Goal: Transaction & Acquisition: Purchase product/service

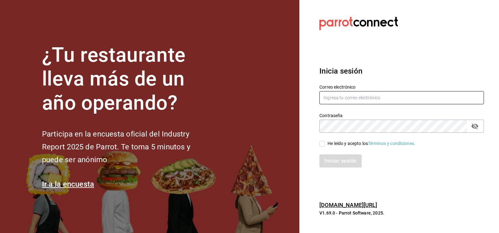
type input "[EMAIL_ADDRESS][DOMAIN_NAME]"
click at [322, 144] on input "He leído y acepto los Términos y condiciones." at bounding box center [322, 144] width 6 height 6
checkbox input "true"
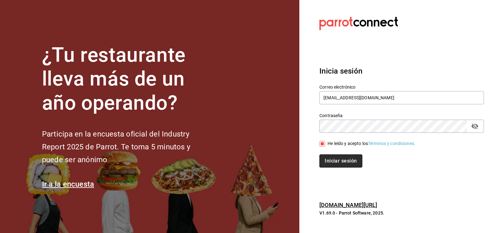
click at [326, 159] on button "Iniciar sesión" at bounding box center [340, 160] width 43 height 13
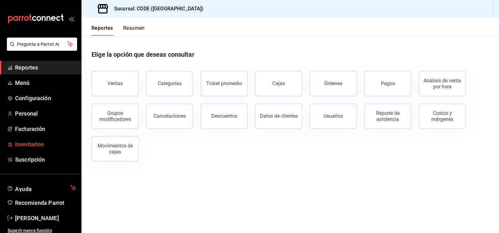
click at [38, 142] on span "Inventarios" at bounding box center [45, 144] width 61 height 8
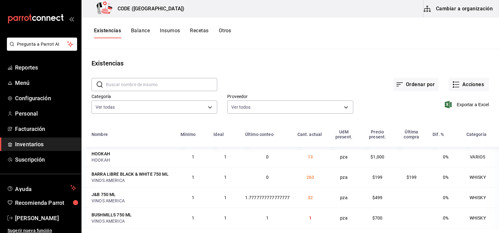
click at [224, 60] on div "Existencias" at bounding box center [289, 63] width 417 height 9
drag, startPoint x: 250, startPoint y: 77, endPoint x: 211, endPoint y: 65, distance: 40.6
click at [243, 76] on div "Ordenar por Acciones" at bounding box center [352, 79] width 271 height 23
click at [146, 33] on button "Balance" at bounding box center [140, 33] width 19 height 11
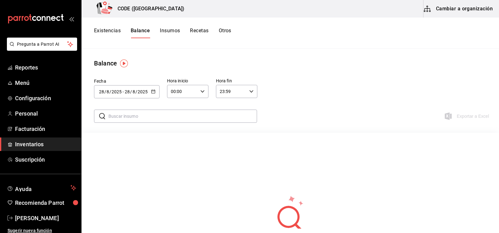
click at [171, 31] on button "Insumos" at bounding box center [170, 33] width 20 height 11
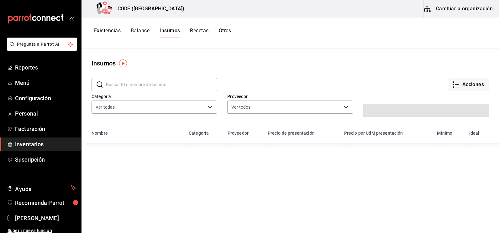
click at [105, 30] on button "Existencias" at bounding box center [107, 33] width 27 height 11
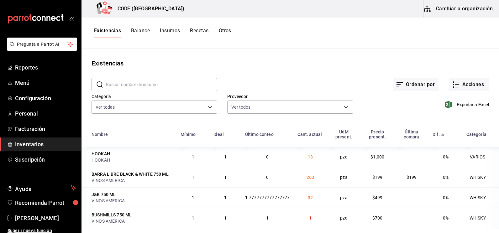
click at [262, 70] on div "Ordenar por Acciones" at bounding box center [352, 79] width 271 height 23
click at [283, 70] on div "Ordenar por Acciones" at bounding box center [352, 79] width 271 height 23
click at [314, 73] on div "Ordenar por Acciones" at bounding box center [352, 79] width 271 height 23
click at [452, 85] on rect "button" at bounding box center [452, 84] width 1 height 1
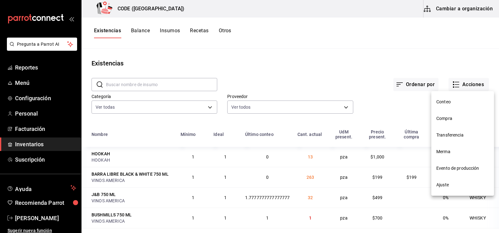
click at [452, 120] on span "Compra" at bounding box center [462, 118] width 53 height 7
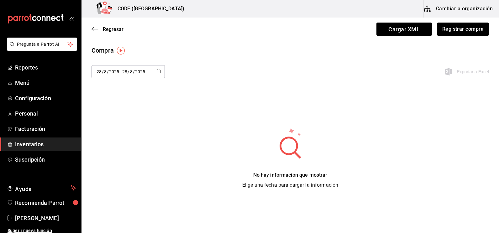
click at [452, 28] on button "Registrar compra" at bounding box center [463, 29] width 52 height 13
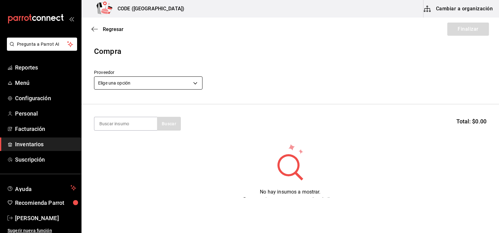
click at [185, 79] on body "Pregunta a Parrot AI Reportes Menú Configuración Personal Facturación Inventari…" at bounding box center [249, 99] width 499 height 198
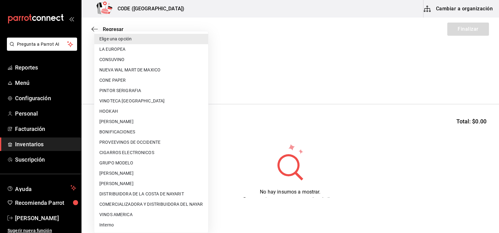
click at [265, 74] on div at bounding box center [249, 116] width 499 height 233
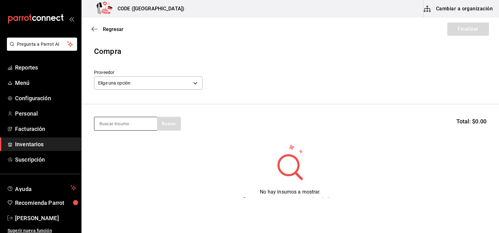
click at [127, 126] on input at bounding box center [125, 123] width 63 height 13
type input "REFRE"
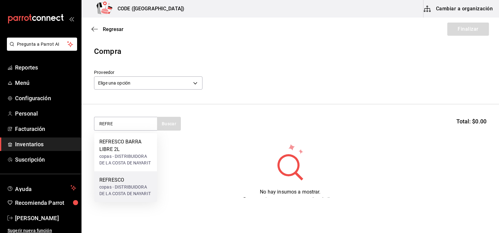
click at [122, 181] on div "REFRESCO" at bounding box center [125, 180] width 53 height 8
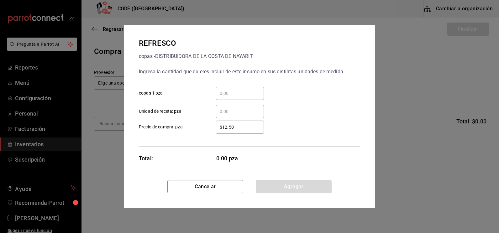
click at [232, 111] on input "​ Unidad de receta: pza" at bounding box center [240, 112] width 48 height 8
click at [230, 92] on input "​ copas 1 pza" at bounding box center [240, 94] width 48 height 8
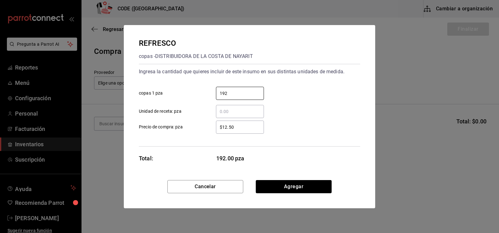
type input "192"
drag, startPoint x: 229, startPoint y: 126, endPoint x: 212, endPoint y: 123, distance: 16.8
click at [209, 125] on div "$12.50 ​" at bounding box center [235, 127] width 58 height 13
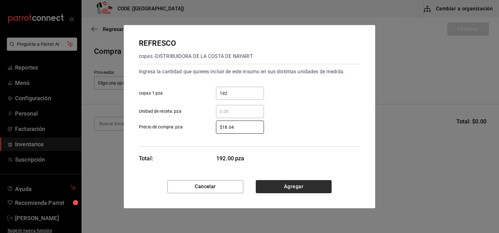
type input "$18.04"
click at [279, 184] on button "Agregar" at bounding box center [294, 186] width 76 height 13
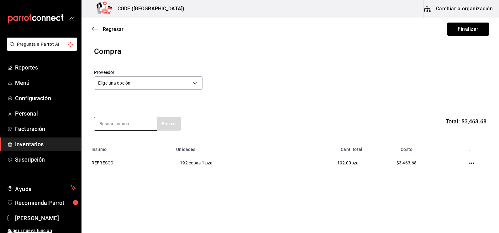
click at [138, 126] on input at bounding box center [125, 123] width 63 height 13
type input "C"
type input "AGUA"
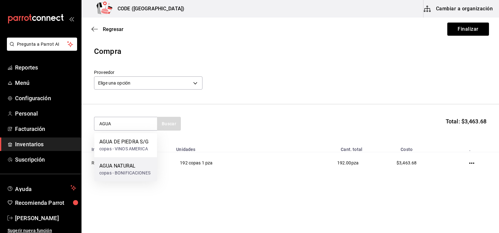
click at [135, 168] on div "AGUA NATURAL" at bounding box center [124, 166] width 51 height 8
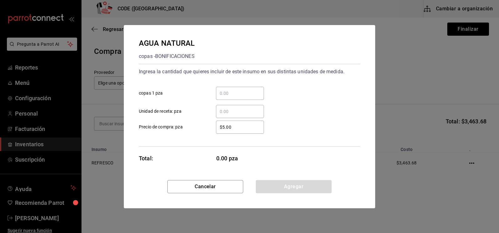
click at [239, 92] on input "​ copas 1 pza" at bounding box center [240, 94] width 48 height 8
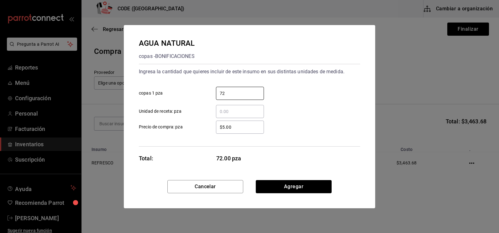
type input "72"
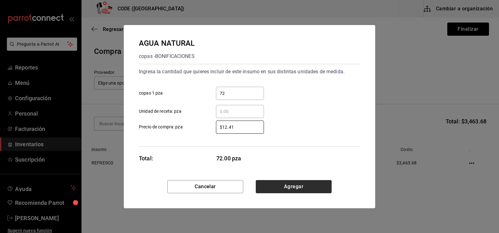
type input "$12.41"
click at [292, 189] on button "Agregar" at bounding box center [294, 186] width 76 height 13
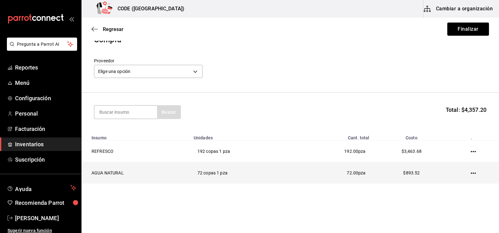
scroll to position [18, 0]
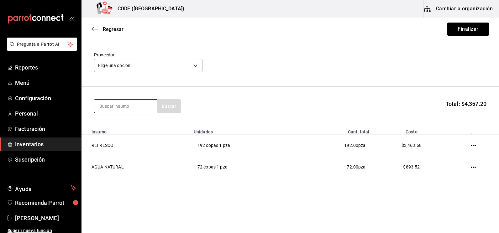
click at [130, 105] on input at bounding box center [125, 106] width 63 height 13
click at [124, 108] on input at bounding box center [125, 106] width 63 height 13
type input "JUGO"
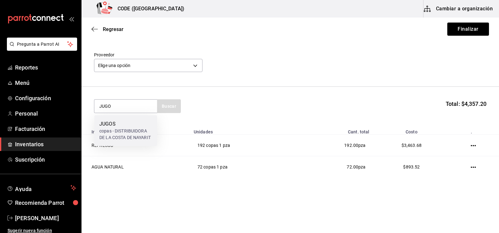
click at [124, 117] on div "JUGOS copas - DISTRIBUIDORA DE LA COSTA DE NAYARIT" at bounding box center [125, 130] width 63 height 31
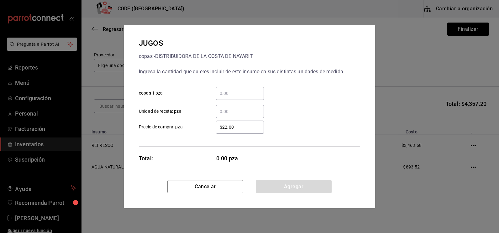
click at [234, 94] on input "​ copas 1 pza" at bounding box center [240, 94] width 48 height 8
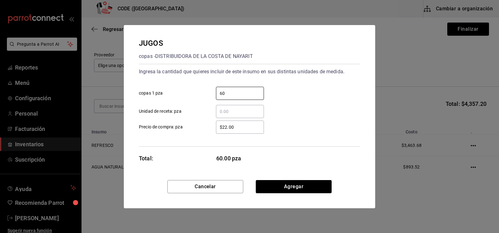
type input "60"
drag, startPoint x: 236, startPoint y: 131, endPoint x: 201, endPoint y: 129, distance: 35.7
click at [201, 130] on label "$22.00 ​ Precio de compra: pza" at bounding box center [201, 127] width 125 height 13
click at [216, 130] on input "$22.00" at bounding box center [240, 127] width 48 height 8
type input "$2"
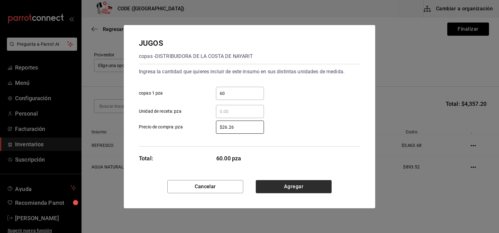
type input "$26.26"
click at [282, 185] on button "Agregar" at bounding box center [294, 186] width 76 height 13
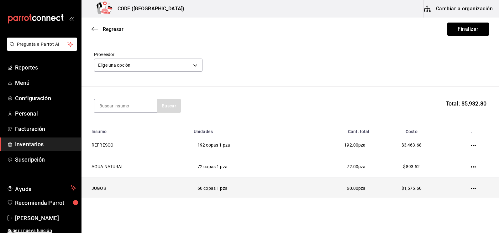
click at [324, 192] on td "60.00 pza" at bounding box center [332, 189] width 79 height 22
click at [470, 186] on icon "button" at bounding box center [472, 188] width 5 height 5
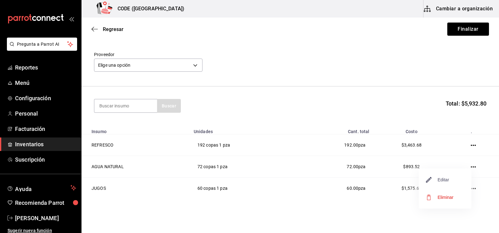
click at [437, 181] on span "Editar" at bounding box center [437, 180] width 23 height 8
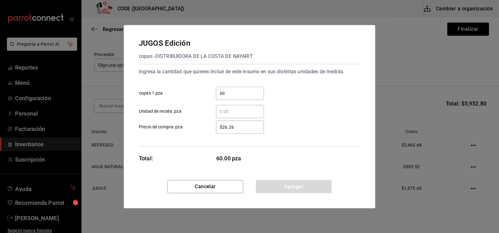
click at [247, 127] on input "$26.26" at bounding box center [240, 127] width 48 height 8
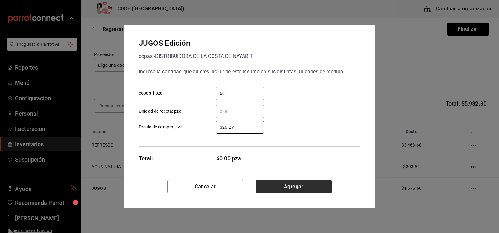
type input "$26.27"
click at [285, 186] on button "Agregar" at bounding box center [294, 186] width 76 height 13
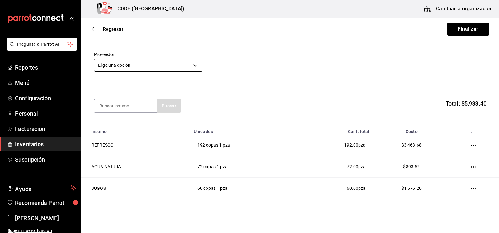
click at [187, 68] on body "Pregunta a Parrot AI Reportes Menú Configuración Personal Facturación Inventari…" at bounding box center [249, 99] width 499 height 198
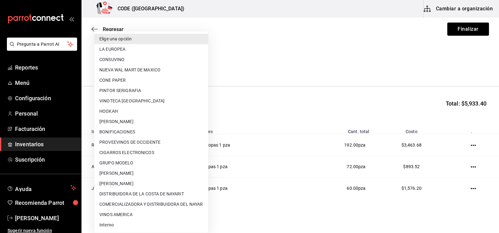
click at [136, 191] on li "DISTRIBUIDORA DE LA COSTA DE NAYARIT" at bounding box center [151, 194] width 114 height 10
type input "e026ff03-f54e-4cf3-b411-82b5e89e58f1"
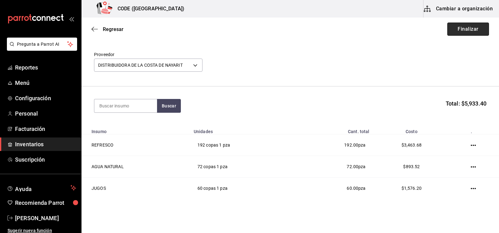
click at [461, 29] on button "Finalizar" at bounding box center [468, 29] width 42 height 13
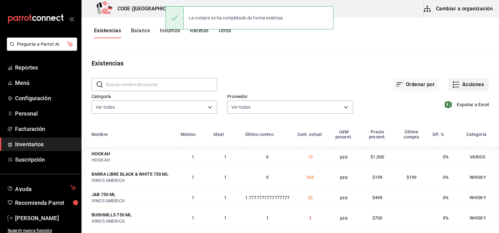
click at [456, 84] on button "Acciones" at bounding box center [468, 84] width 40 height 13
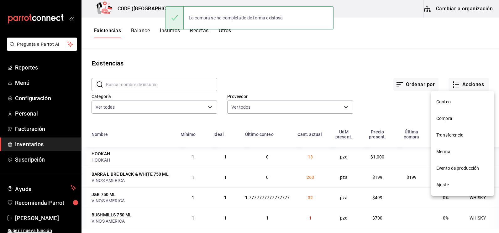
click at [446, 122] on li "Compra" at bounding box center [462, 118] width 63 height 17
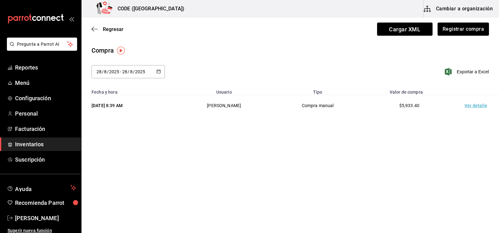
click at [469, 105] on td "Ver detalle" at bounding box center [477, 106] width 44 height 22
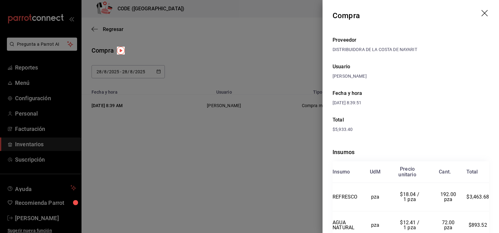
click at [427, 124] on div "Proveedor DISTRIBUIDORA DE LA COSTA DE NAYARIT Usuario [PERSON_NAME] y hora [DA…" at bounding box center [410, 160] width 176 height 259
click at [236, 140] on div at bounding box center [249, 116] width 499 height 233
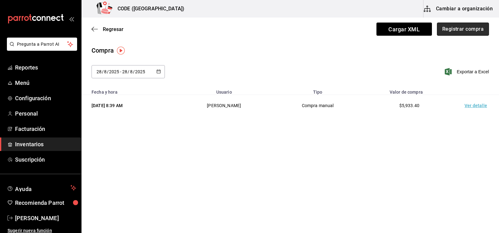
click at [449, 30] on button "Registrar compra" at bounding box center [463, 29] width 52 height 13
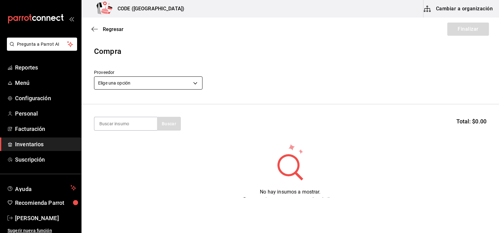
click at [186, 82] on body "Pregunta a Parrot AI Reportes Menú Configuración Personal Facturación Inventari…" at bounding box center [249, 99] width 499 height 198
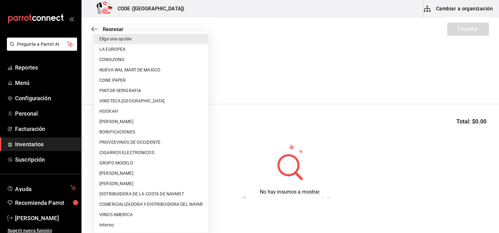
click at [316, 49] on div at bounding box center [249, 116] width 499 height 233
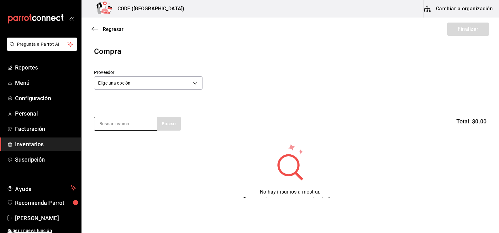
click at [134, 125] on input at bounding box center [125, 123] width 63 height 13
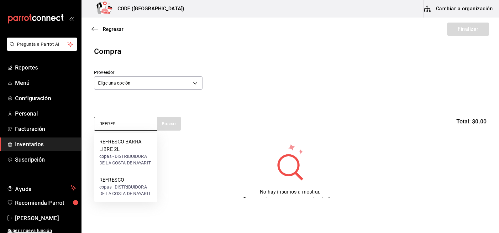
type input "REFRE"
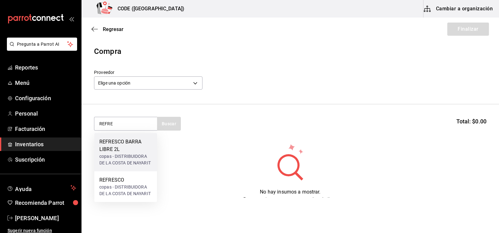
click at [132, 149] on div "REFRESCO BARRA LIBRE 2L" at bounding box center [125, 145] width 53 height 15
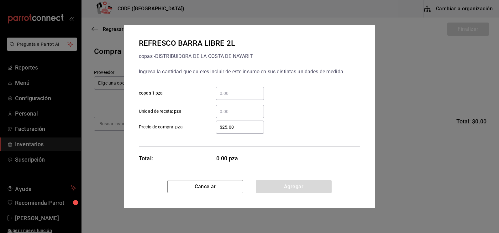
click at [235, 94] on input "​ copas 1 pza" at bounding box center [240, 94] width 48 height 8
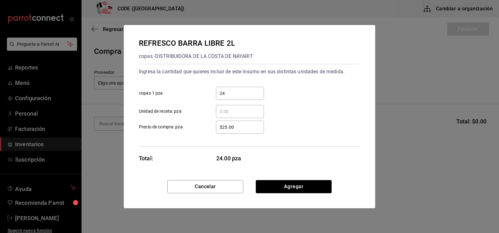
type input "24"
type input "$1"
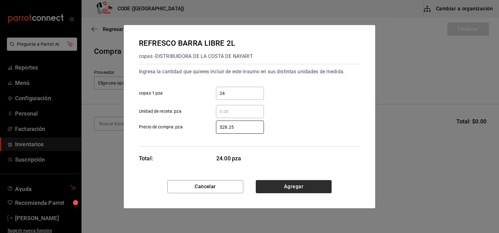
type input "$28.25"
click at [296, 187] on button "Agregar" at bounding box center [294, 186] width 76 height 13
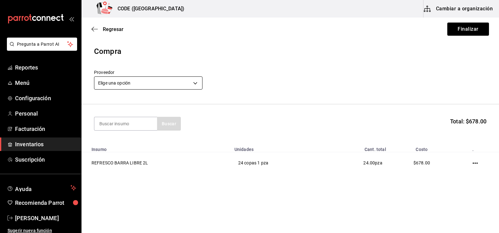
click at [177, 86] on body "Pregunta a Parrot AI Reportes Menú Configuración Personal Facturación Inventari…" at bounding box center [249, 99] width 499 height 198
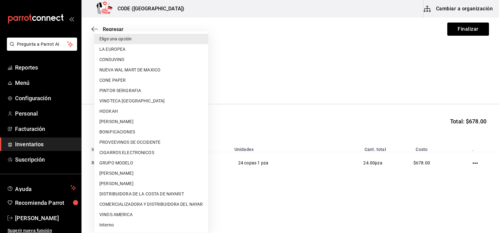
click at [158, 194] on li "DISTRIBUIDORA DE LA COSTA DE NAYARIT" at bounding box center [151, 194] width 114 height 10
type input "e026ff03-f54e-4cf3-b411-82b5e89e58f1"
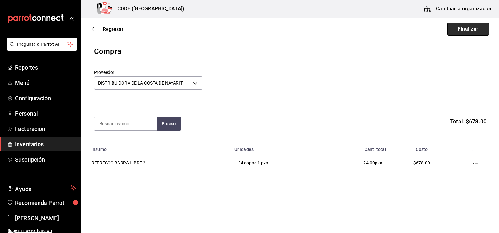
click at [473, 30] on button "Finalizar" at bounding box center [468, 29] width 42 height 13
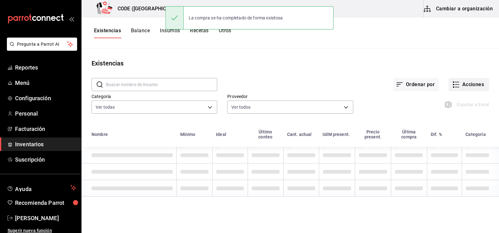
click at [460, 83] on button "Acciones" at bounding box center [468, 84] width 40 height 13
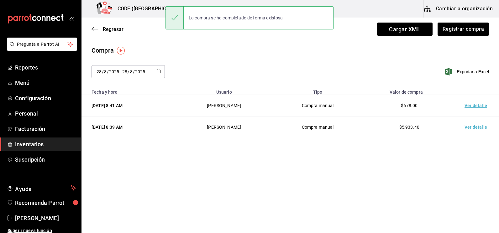
click at [468, 106] on td "Ver detalle" at bounding box center [477, 106] width 44 height 22
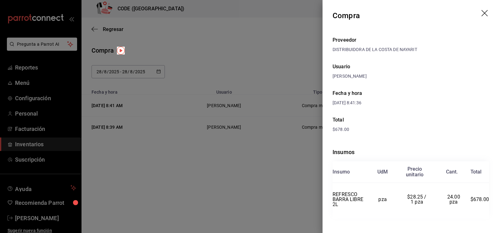
click at [403, 140] on div "Insumos Insumo UdM Precio unitario Cant. Total REFRESCO BARRA LIBRE 2L pza $28.…" at bounding box center [410, 183] width 156 height 91
click at [193, 189] on div at bounding box center [249, 116] width 499 height 233
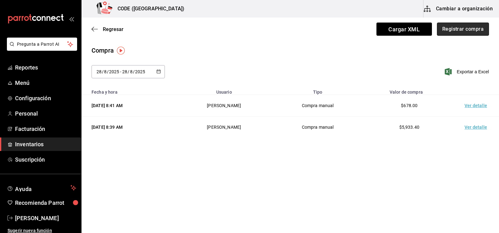
click at [449, 31] on button "Registrar compra" at bounding box center [463, 29] width 52 height 13
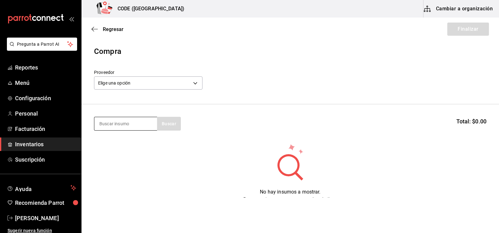
click at [132, 128] on input at bounding box center [125, 123] width 63 height 13
type input "QUINA"
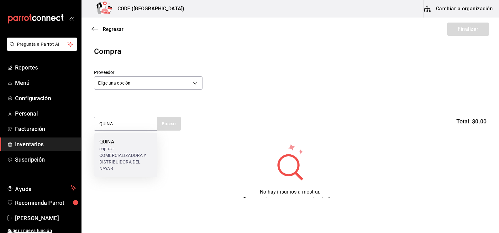
click at [128, 143] on div "QUINA" at bounding box center [125, 142] width 53 height 8
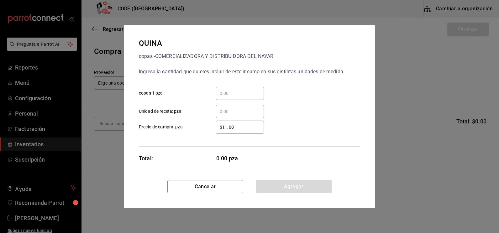
click at [233, 93] on input "​ copas 1 pza" at bounding box center [240, 94] width 48 height 8
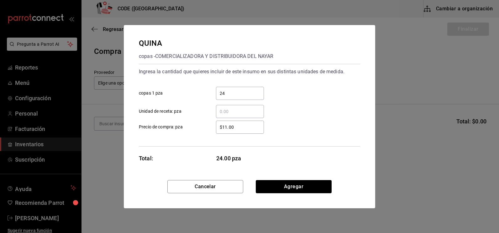
type input "24"
type input "$600"
drag, startPoint x: 231, startPoint y: 128, endPoint x: 210, endPoint y: 127, distance: 21.7
click at [210, 127] on div "$600 ​" at bounding box center [235, 127] width 58 height 13
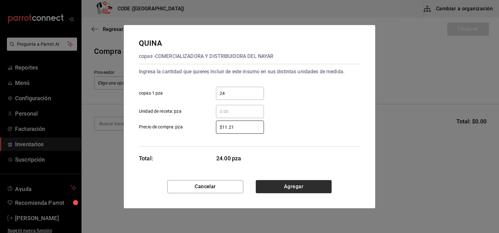
type input "$11.21"
click at [288, 186] on button "Agregar" at bounding box center [294, 186] width 76 height 13
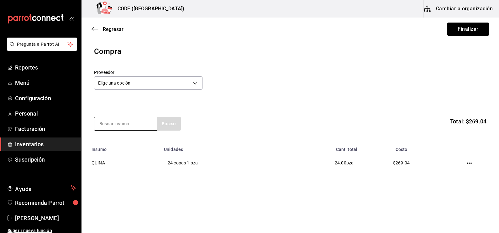
click at [133, 127] on input at bounding box center [125, 123] width 63 height 13
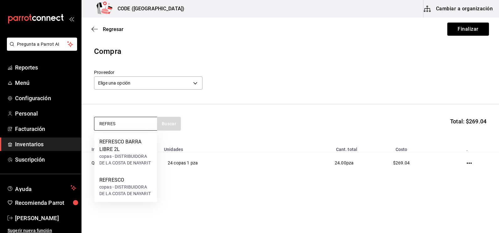
type input "REFRES"
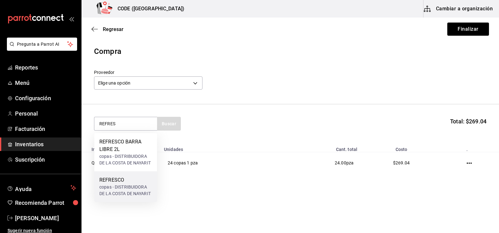
click at [126, 183] on div "REFRESCO" at bounding box center [125, 180] width 53 height 8
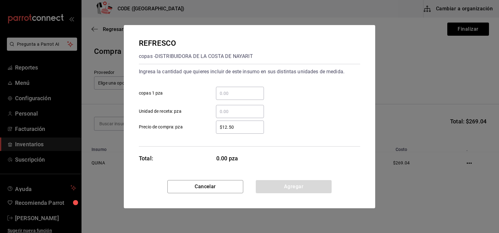
click at [229, 94] on input "​ copas 1 pza" at bounding box center [240, 94] width 48 height 8
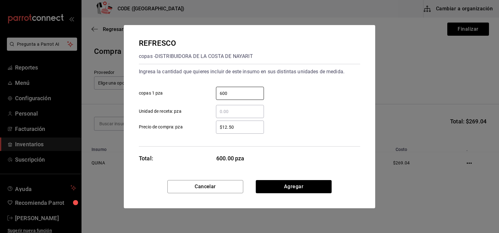
type input "600"
drag, startPoint x: 242, startPoint y: 127, endPoint x: 219, endPoint y: 126, distance: 23.5
click at [219, 126] on input "$12.50" at bounding box center [240, 127] width 48 height 8
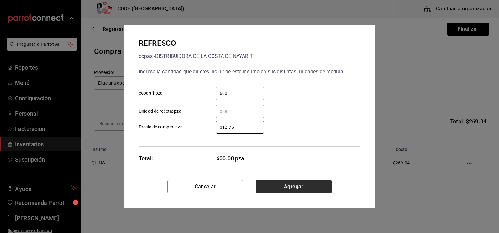
type input "$12.75"
click at [276, 188] on button "Agregar" at bounding box center [294, 186] width 76 height 13
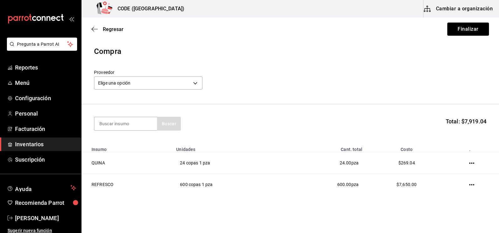
click at [284, 118] on div "Buscar Total: $7,919.04" at bounding box center [290, 124] width 392 height 14
click at [264, 120] on div "Buscar Total: $7,919.04" at bounding box center [290, 124] width 392 height 14
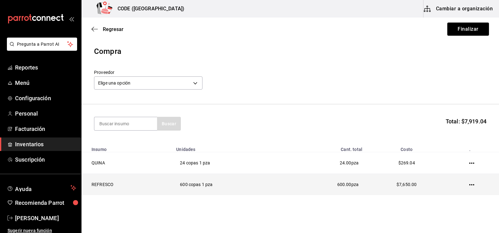
click at [469, 185] on icon "button" at bounding box center [471, 184] width 5 height 1
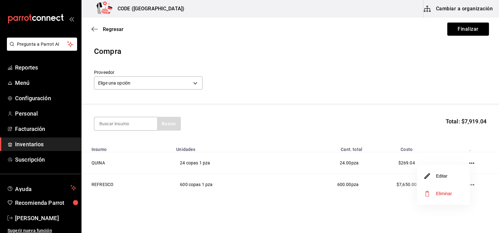
click at [438, 180] on li "Editar" at bounding box center [443, 176] width 53 height 18
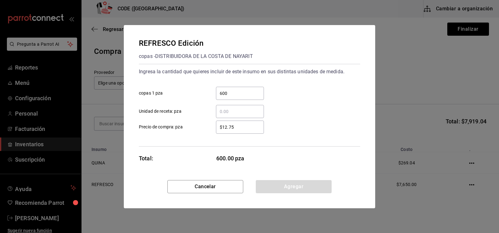
click at [235, 126] on input "$12.75" at bounding box center [240, 127] width 48 height 8
click at [231, 183] on button "Cancelar" at bounding box center [205, 186] width 76 height 13
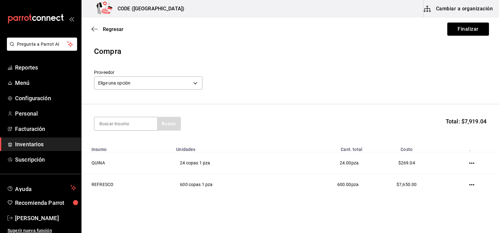
click at [252, 134] on section "Buscar Total: $7,919.04" at bounding box center [289, 123] width 417 height 39
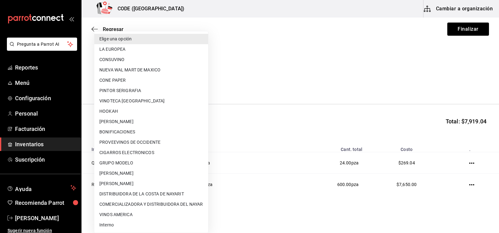
click at [193, 84] on body "Pregunta a Parrot AI Reportes Menú Configuración Personal Facturación Inventari…" at bounding box center [249, 99] width 499 height 198
click at [148, 205] on li "COMERCIALIZADORA Y DISTRIBUIDORA DEL NAYAR" at bounding box center [151, 204] width 114 height 10
type input "475d6aa3-3cf4-4b45-89b7-25ebee50a289"
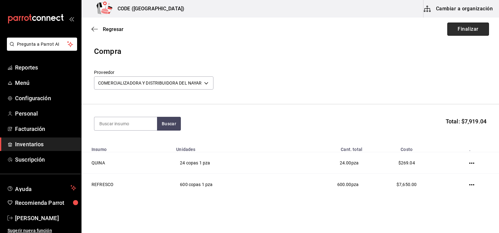
click at [451, 31] on button "Finalizar" at bounding box center [468, 29] width 42 height 13
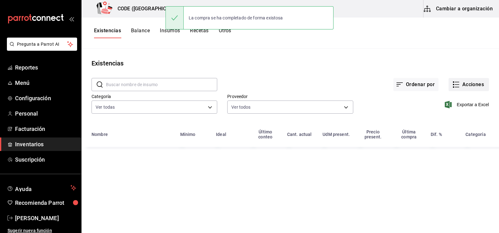
click at [457, 89] on button "Acciones" at bounding box center [468, 84] width 40 height 13
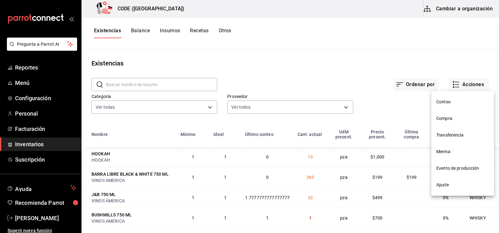
click at [450, 123] on li "Compra" at bounding box center [462, 118] width 63 height 17
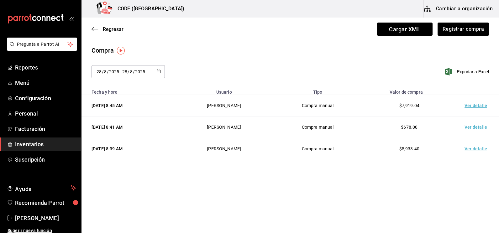
click at [468, 107] on td "Ver detalle" at bounding box center [477, 106] width 44 height 22
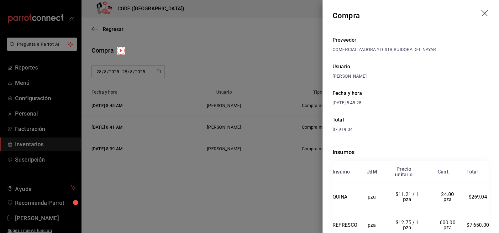
click at [412, 131] on div "$7,919.04" at bounding box center [410, 129] width 156 height 7
click at [230, 187] on div at bounding box center [249, 116] width 499 height 233
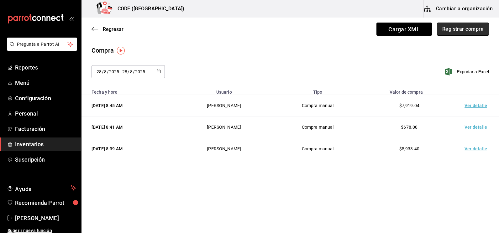
click at [465, 26] on button "Registrar compra" at bounding box center [463, 29] width 52 height 13
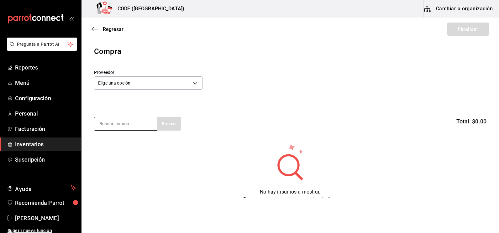
click at [130, 123] on input at bounding box center [125, 123] width 63 height 13
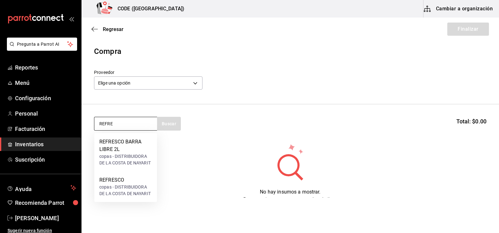
type input "REFRE"
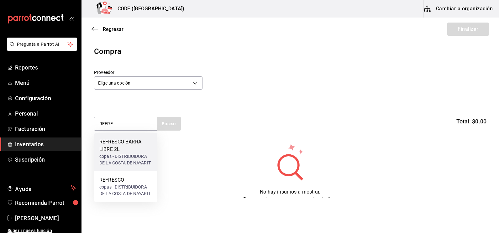
click at [127, 147] on div "REFRESCO BARRA LIBRE 2L" at bounding box center [125, 145] width 53 height 15
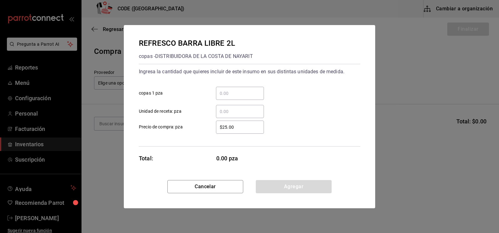
click at [238, 90] on input "​ copas 1 pza" at bounding box center [240, 94] width 48 height 8
type input "16"
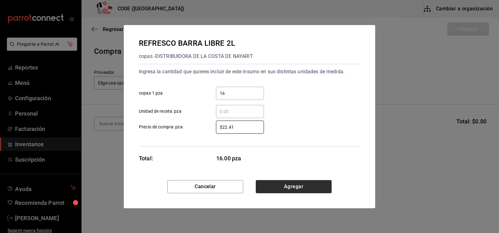
type input "$22.41"
click at [301, 183] on button "Agregar" at bounding box center [294, 186] width 76 height 13
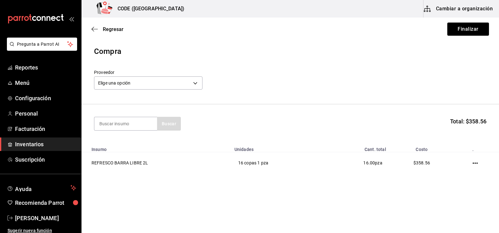
click at [312, 102] on header "Compra Proveedor Elige una opción default" at bounding box center [289, 75] width 417 height 59
click at [300, 94] on header "Compra Proveedor Elige una opción default" at bounding box center [289, 75] width 417 height 59
click at [183, 85] on body "Pregunta a Parrot AI Reportes Menú Configuración Personal Facturación Inventari…" at bounding box center [249, 99] width 499 height 198
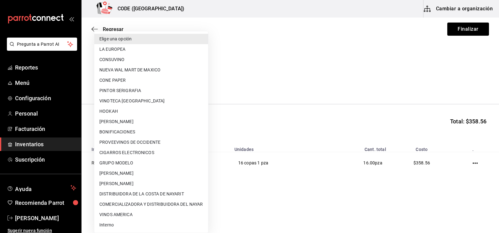
click at [149, 204] on li "COMERCIALIZADORA Y DISTRIBUIDORA DEL NAYAR" at bounding box center [151, 204] width 114 height 10
type input "475d6aa3-3cf4-4b45-89b7-25ebee50a289"
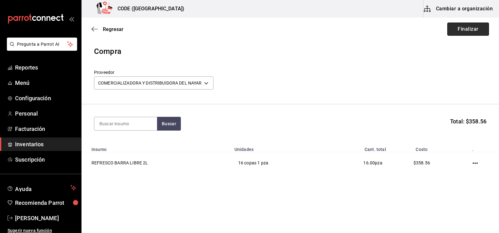
click at [465, 28] on button "Finalizar" at bounding box center [468, 29] width 42 height 13
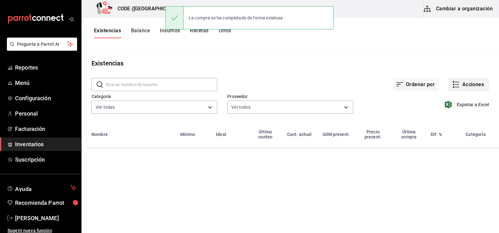
click at [465, 84] on button "Acciones" at bounding box center [468, 84] width 40 height 13
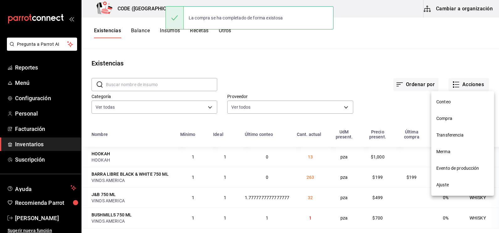
click at [448, 120] on span "Compra" at bounding box center [462, 118] width 53 height 7
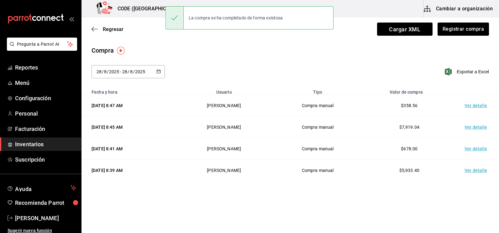
click at [471, 108] on td "Ver detalle" at bounding box center [477, 106] width 44 height 22
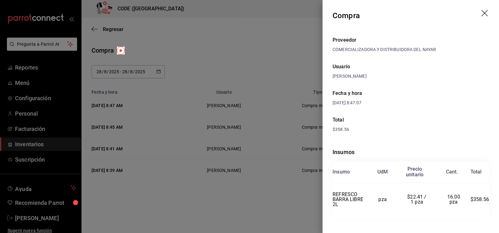
click at [426, 137] on div "Proveedor COMERCIALIZADORA Y DISTRIBUIDORA DEL NAYAR Usuario [PERSON_NAME] y ho…" at bounding box center [410, 134] width 176 height 207
click at [238, 65] on div at bounding box center [249, 116] width 499 height 233
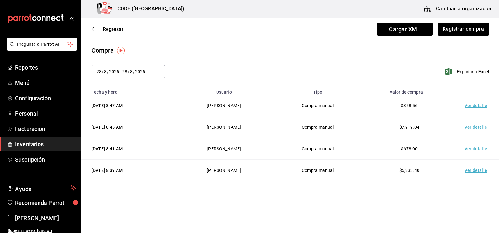
click at [214, 80] on div "[DATE] [DATE] - [DATE] [DATE] Exportar a Excel" at bounding box center [289, 75] width 417 height 21
click at [213, 77] on div "[DATE] [DATE] - [DATE] [DATE] Exportar a Excel" at bounding box center [289, 75] width 417 height 21
drag, startPoint x: 268, startPoint y: 62, endPoint x: 263, endPoint y: 60, distance: 5.1
click at [268, 62] on div "Compra [DATE] [DATE] - [DATE] [DATE] Exportar a Excel" at bounding box center [289, 66] width 417 height 40
click at [463, 24] on button "Registrar compra" at bounding box center [463, 29] width 52 height 13
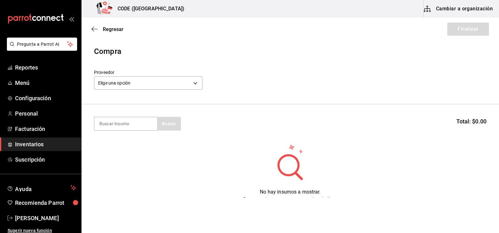
click at [342, 80] on div "Proveedor Elige una opción default" at bounding box center [290, 81] width 392 height 22
click at [190, 81] on body "Pregunta a Parrot AI Reportes Menú Configuración Personal Facturación Inventari…" at bounding box center [249, 99] width 499 height 198
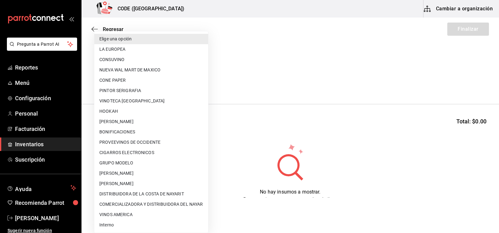
click at [266, 90] on div at bounding box center [249, 116] width 499 height 233
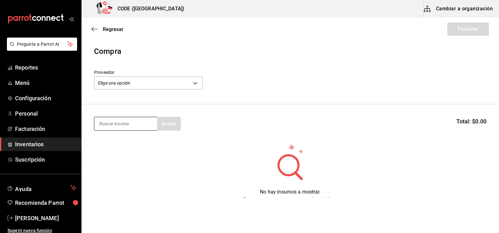
click at [132, 124] on input at bounding box center [125, 123] width 63 height 13
type input "moet"
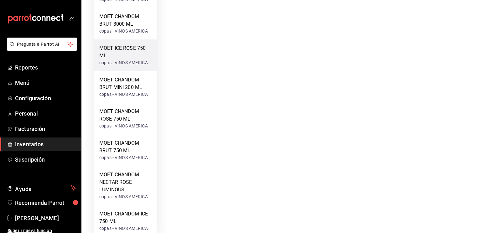
scroll to position [232, 0]
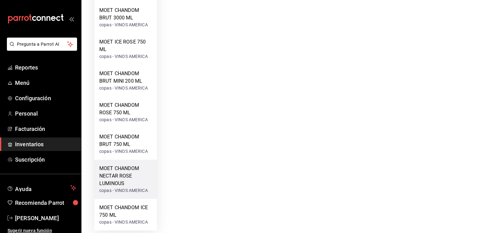
click at [123, 177] on div "MOET CHANDOM NECTAR ROSE LUMINOUS" at bounding box center [125, 176] width 53 height 23
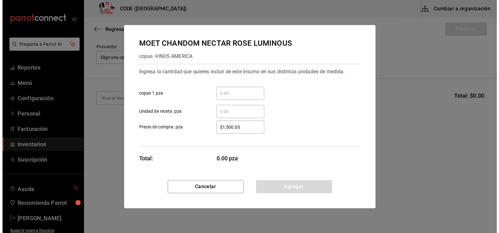
scroll to position [0, 0]
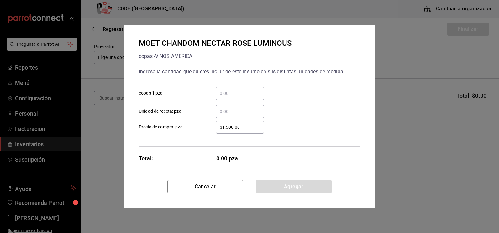
drag, startPoint x: 245, startPoint y: 94, endPoint x: 249, endPoint y: 95, distance: 3.8
click at [245, 94] on input "​ copas 1 pza" at bounding box center [240, 94] width 48 height 8
type input "1"
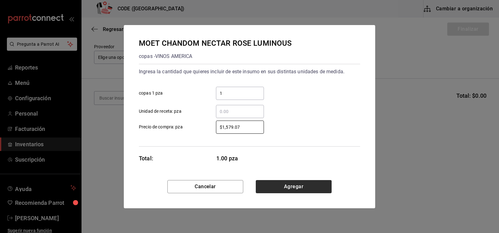
type input "$1,579.07"
click at [288, 189] on button "Agregar" at bounding box center [294, 186] width 76 height 13
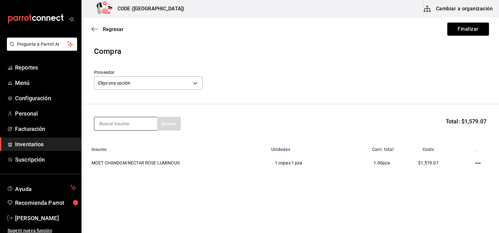
click at [114, 124] on input at bounding box center [125, 123] width 63 height 13
type input "ice"
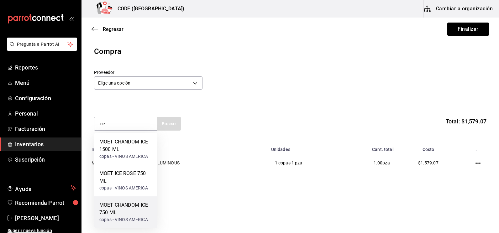
click at [116, 207] on div "MOET CHANDOM ICE 750 ML" at bounding box center [125, 208] width 53 height 15
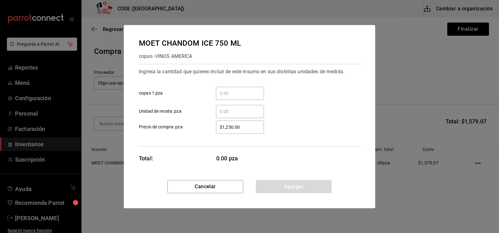
click at [229, 97] on input "​ copas 1 pza" at bounding box center [240, 94] width 48 height 8
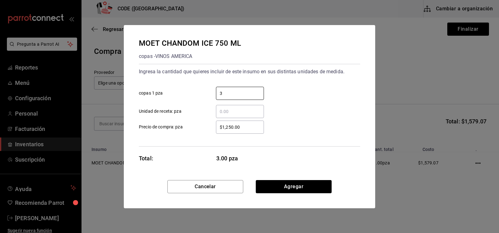
type input "3"
type input "$1,426.81"
click at [290, 189] on button "Agregar" at bounding box center [294, 186] width 76 height 13
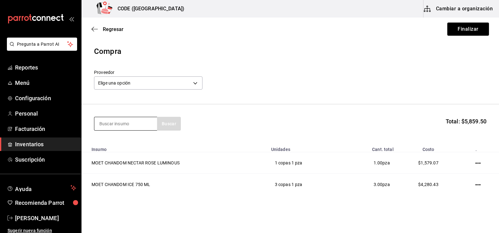
click at [133, 127] on input at bounding box center [125, 123] width 63 height 13
type input "moet c"
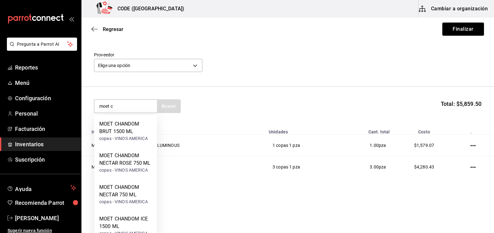
drag, startPoint x: 119, startPoint y: 106, endPoint x: 92, endPoint y: 106, distance: 26.9
click at [92, 106] on section "moet c Buscar Total: $5,859.50" at bounding box center [287, 106] width 412 height 39
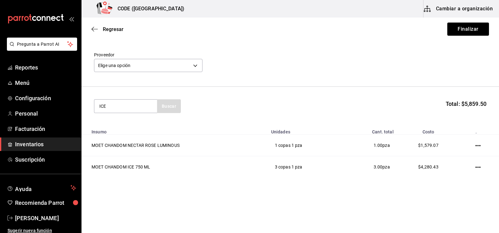
type input "ICE"
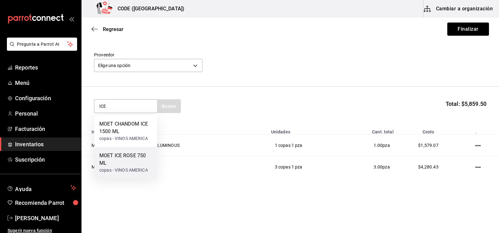
click at [119, 160] on div "MOET ICE ROSE 750 ML" at bounding box center [125, 159] width 53 height 15
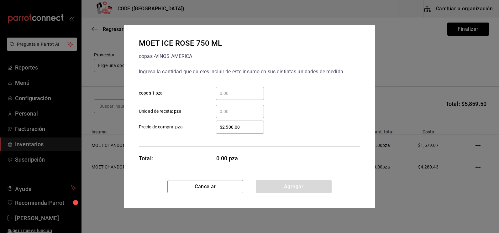
drag, startPoint x: 244, startPoint y: 88, endPoint x: 241, endPoint y: 90, distance: 3.8
click at [243, 88] on div "​" at bounding box center [240, 93] width 48 height 13
click at [243, 90] on input "​ copas 1 pza" at bounding box center [240, 94] width 48 height 8
type input "3"
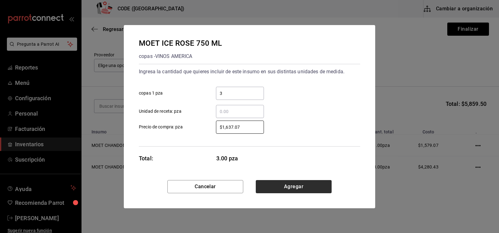
type input "$1,637.07"
click at [282, 192] on button "Agregar" at bounding box center [294, 186] width 76 height 13
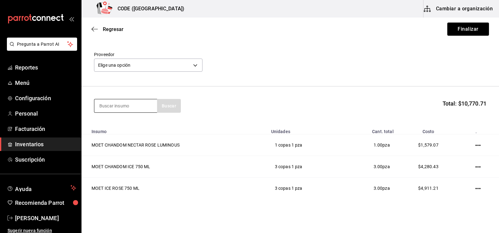
click at [127, 105] on input at bounding box center [125, 105] width 63 height 13
type input "C"
type input "2"
click at [158, 120] on section "Buscar Total: $10,770.71" at bounding box center [289, 105] width 417 height 39
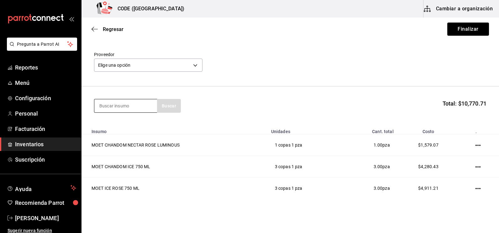
click at [131, 110] on input at bounding box center [125, 105] width 63 height 13
type input "C"
type input "3"
type input "BLAN"
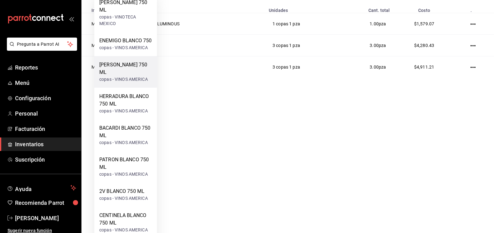
scroll to position [157, 0]
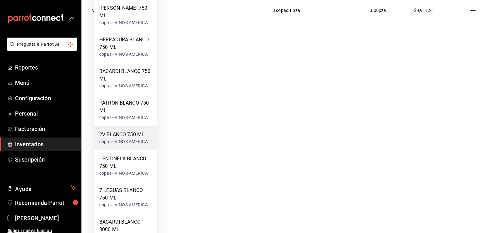
click at [120, 138] on div "2V BLANCO 750 ML" at bounding box center [123, 135] width 49 height 8
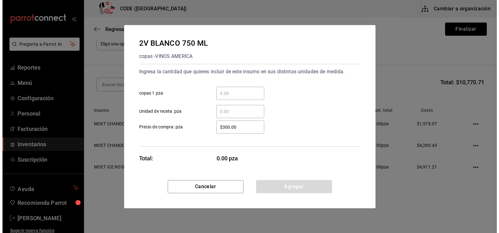
scroll to position [0, 0]
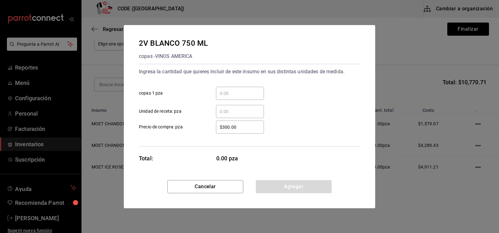
click at [231, 94] on input "​ copas 1 pza" at bounding box center [240, 94] width 48 height 8
type input "1"
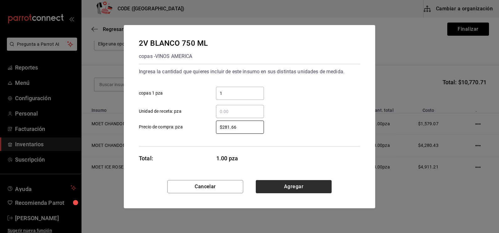
type input "$281.66"
click at [303, 187] on button "Agregar" at bounding box center [294, 186] width 76 height 13
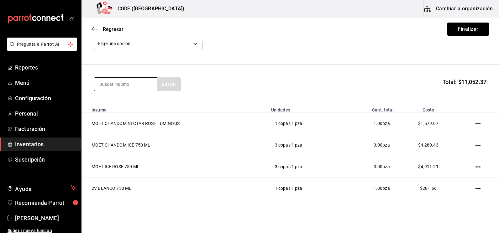
click at [130, 87] on input at bounding box center [125, 84] width 63 height 13
type input "HENDR"
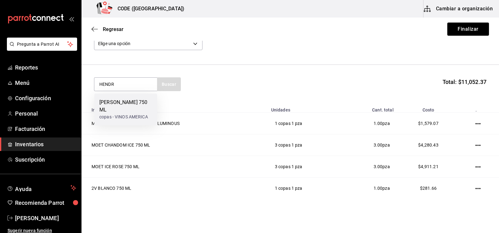
click at [132, 104] on div "[PERSON_NAME] 750 ML" at bounding box center [125, 106] width 53 height 15
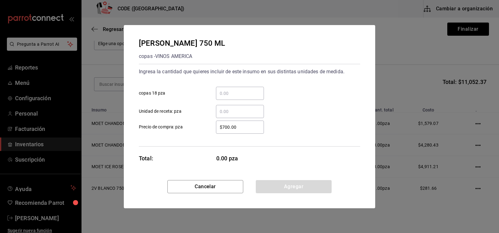
click at [242, 96] on input "​ copas 18 pza" at bounding box center [240, 94] width 48 height 8
type input "1"
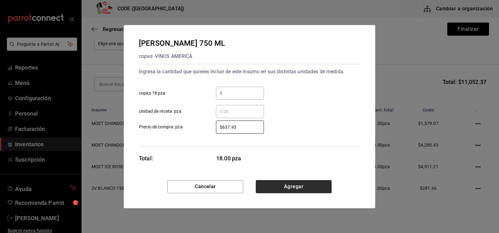
type input "$637.93"
click at [308, 187] on button "Agregar" at bounding box center [294, 186] width 76 height 13
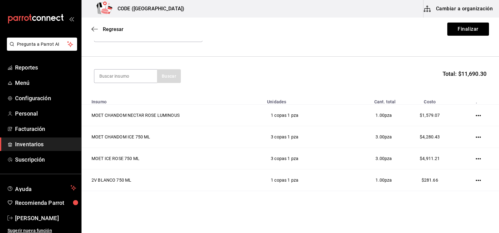
scroll to position [20, 0]
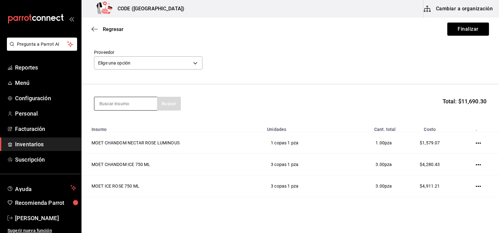
click at [126, 103] on input at bounding box center [125, 103] width 63 height 13
type input "JAG"
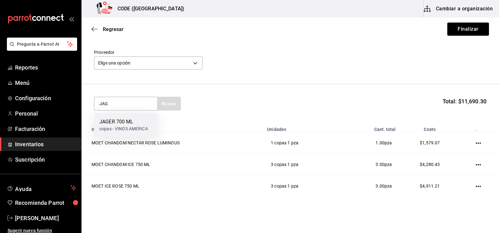
click at [133, 119] on div "JAGER 700 ML" at bounding box center [123, 122] width 49 height 8
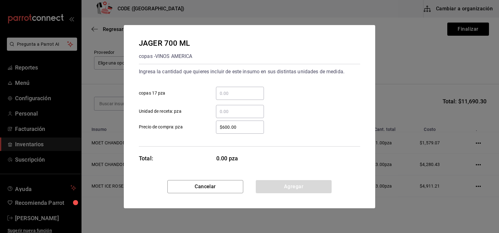
click at [237, 110] on input "​ Unidad de receta: pza" at bounding box center [240, 112] width 48 height 8
click at [228, 94] on input "​ copas 17 pza" at bounding box center [240, 94] width 48 height 8
click at [231, 92] on input "​ copas 17 pza" at bounding box center [240, 94] width 48 height 8
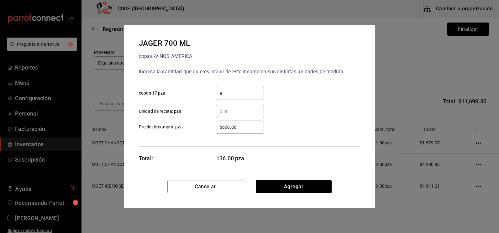
type input "8"
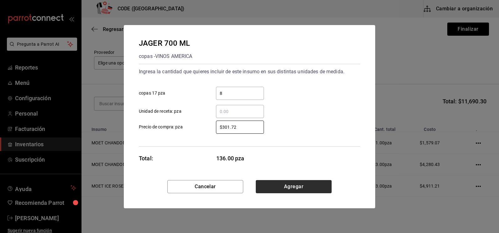
type input "$301.72"
click at [283, 184] on button "Agregar" at bounding box center [294, 186] width 76 height 13
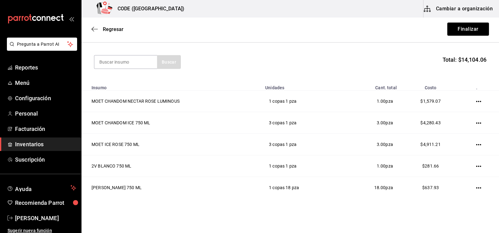
scroll to position [0, 0]
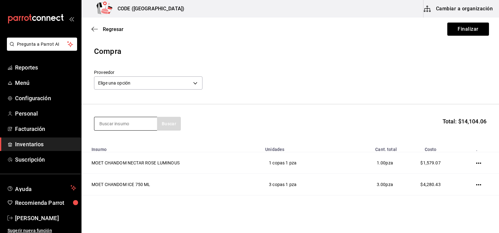
drag, startPoint x: 136, startPoint y: 126, endPoint x: 134, endPoint y: 122, distance: 4.4
click at [136, 126] on input at bounding box center [125, 123] width 63 height 13
type input "FIR"
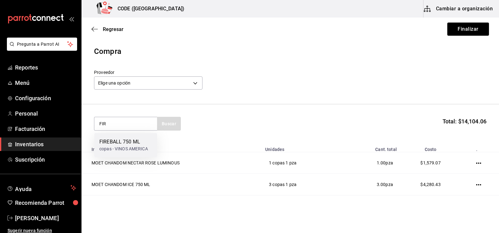
click at [121, 149] on div "copas - VINOS AMERICA" at bounding box center [123, 149] width 49 height 7
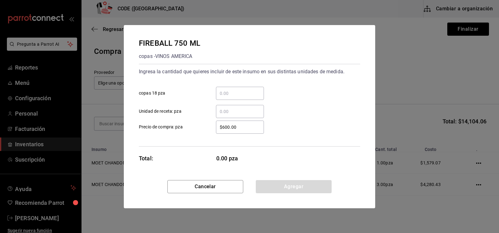
click at [238, 94] on input "​ copas 18 pza" at bounding box center [240, 94] width 48 height 8
type input "1"
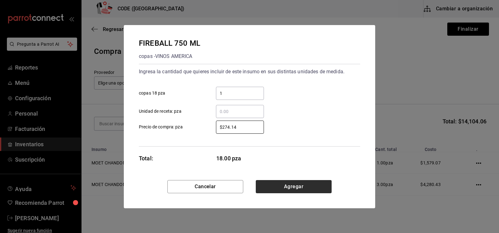
type input "$274.14"
click at [288, 186] on button "Agregar" at bounding box center [294, 186] width 76 height 13
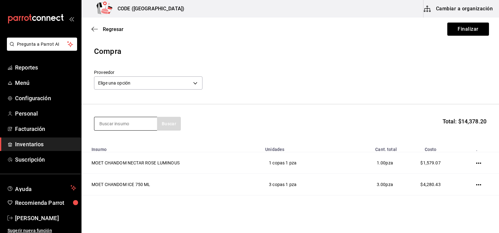
click at [125, 123] on input at bounding box center [125, 123] width 63 height 13
type input "HPN"
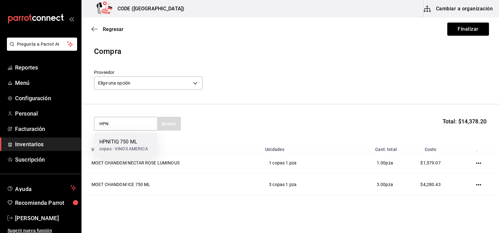
click at [125, 142] on div "HPNITIQ 750 ML" at bounding box center [123, 142] width 49 height 8
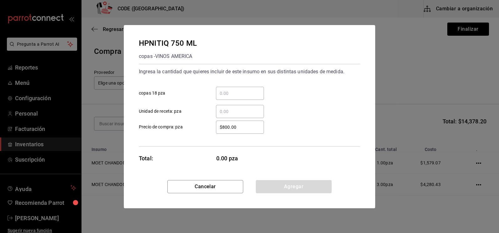
click at [233, 91] on input "​ copas 18 pza" at bounding box center [240, 94] width 48 height 8
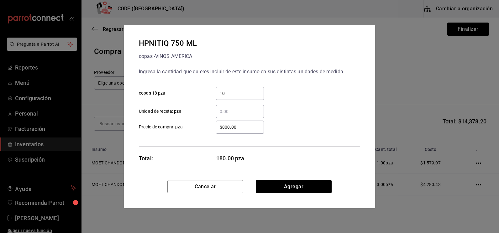
type input "10"
type input "$465.52"
click at [277, 184] on button "Agregar" at bounding box center [294, 186] width 76 height 13
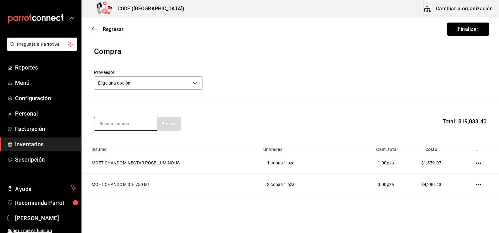
click at [124, 125] on input at bounding box center [125, 123] width 63 height 13
type input "BACARD"
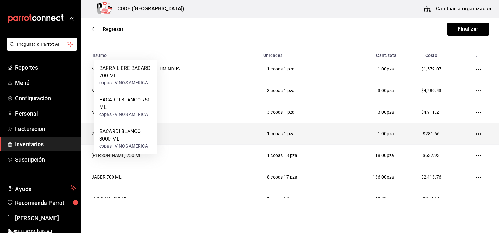
scroll to position [63, 0]
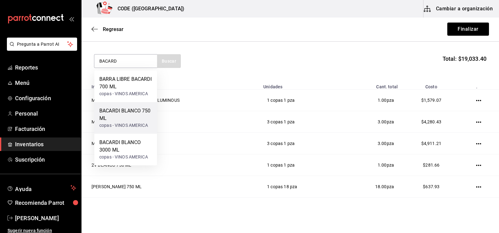
click at [119, 121] on div "BACARDI BLANCO 750 ML" at bounding box center [125, 114] width 53 height 15
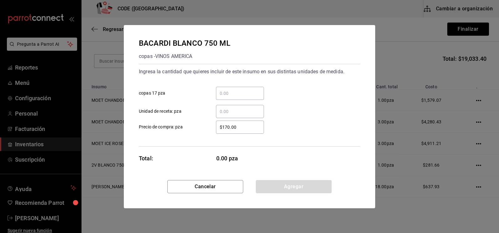
click at [225, 92] on input "​ copas 17 pza" at bounding box center [240, 94] width 48 height 8
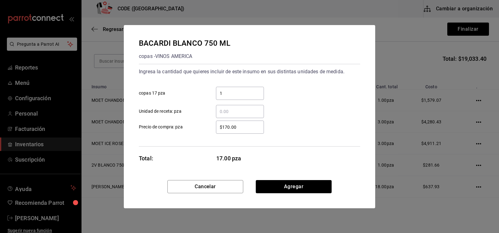
type input "1"
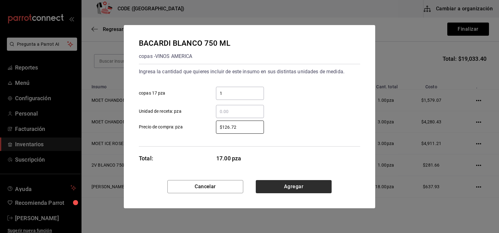
type input "$126.72"
click at [280, 183] on button "Agregar" at bounding box center [294, 186] width 76 height 13
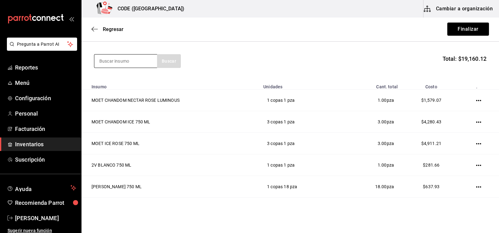
click at [127, 62] on input at bounding box center [125, 60] width 63 height 13
type input "1800"
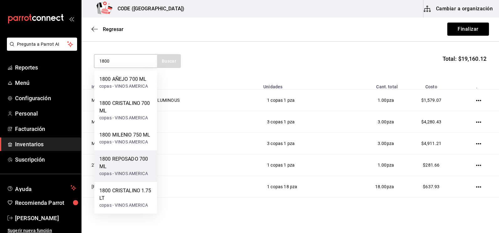
click at [121, 163] on div "1800 REPOSADO 700 ML" at bounding box center [125, 162] width 53 height 15
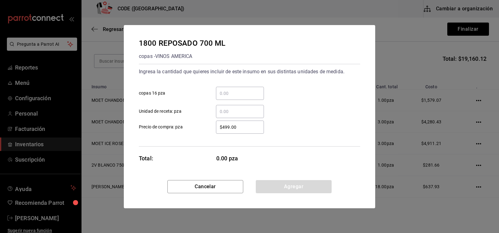
click at [238, 93] on input "​ copas 16 pza" at bounding box center [240, 94] width 48 height 8
type input "1"
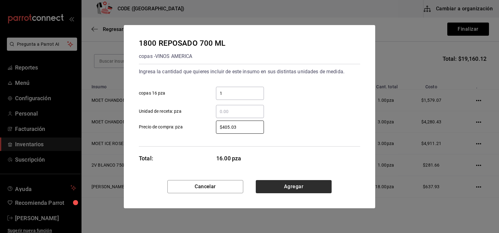
type input "$405.03"
click at [295, 190] on button "Agregar" at bounding box center [294, 186] width 76 height 13
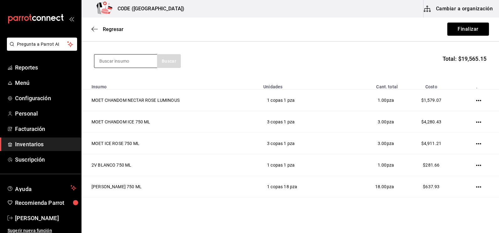
click at [112, 61] on input at bounding box center [125, 60] width 63 height 13
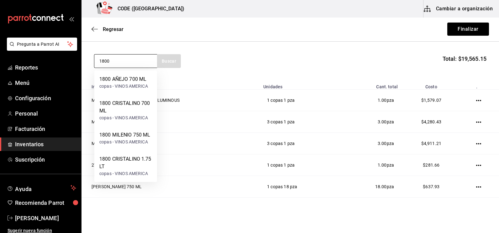
type input "1800"
click at [127, 86] on div "copas - VINOS AMERICA" at bounding box center [123, 86] width 49 height 7
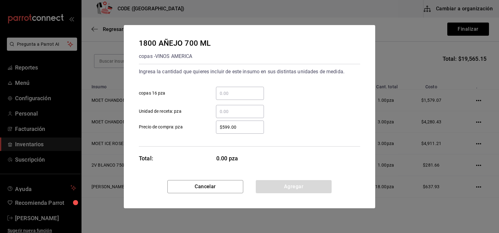
click at [230, 90] on input "​ copas 16 pza" at bounding box center [240, 94] width 48 height 8
type input "1"
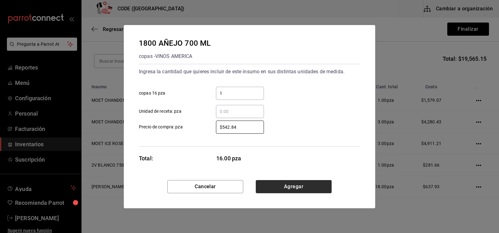
type input "$542.84"
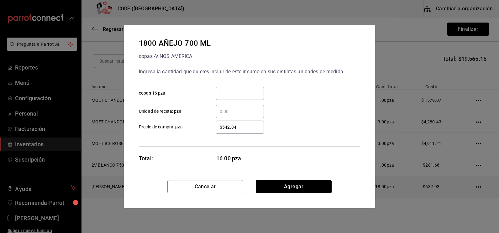
click at [283, 184] on button "Agregar" at bounding box center [294, 186] width 76 height 13
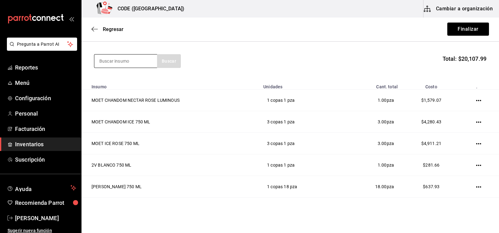
click at [129, 62] on input at bounding box center [125, 60] width 63 height 13
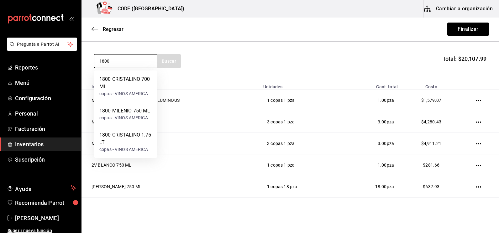
type input "1800"
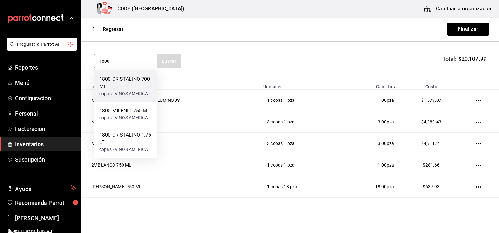
click at [136, 85] on div "1800 CRISTALINO 700 ML" at bounding box center [125, 82] width 53 height 15
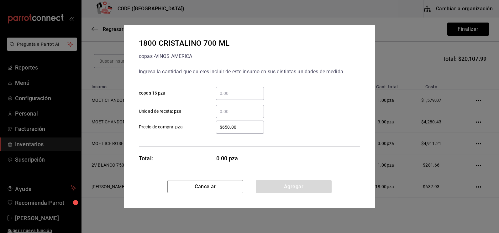
click at [237, 90] on input "​ copas 16 pza" at bounding box center [240, 94] width 48 height 8
type input "6"
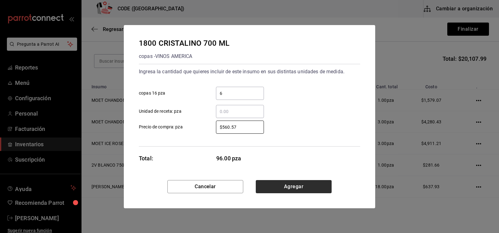
type input "$560.57"
click at [287, 188] on button "Agregar" at bounding box center [294, 186] width 76 height 13
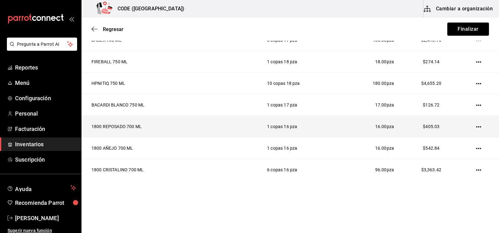
scroll to position [234, 0]
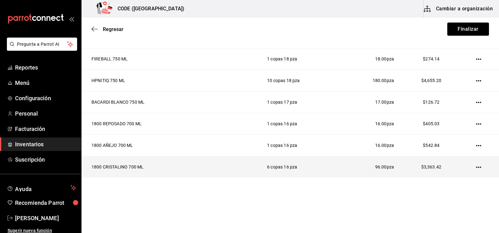
click at [476, 167] on icon "button" at bounding box center [478, 167] width 5 height 1
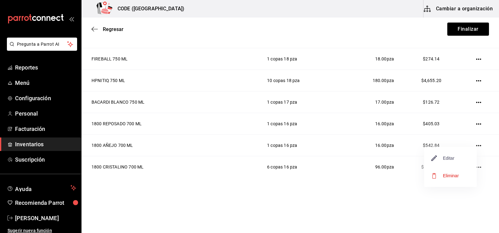
click at [444, 160] on span "Editar" at bounding box center [442, 158] width 23 height 8
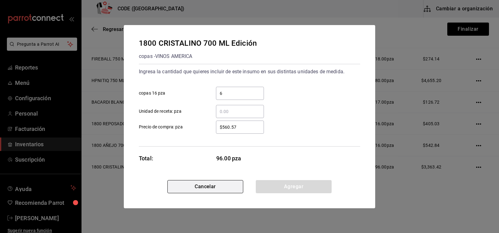
click at [221, 187] on button "Cancelar" at bounding box center [205, 186] width 76 height 13
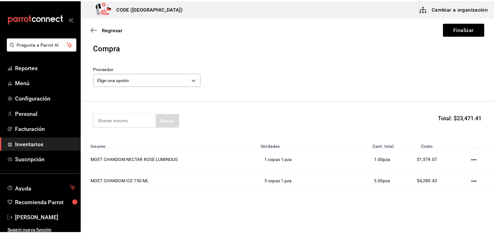
scroll to position [0, 0]
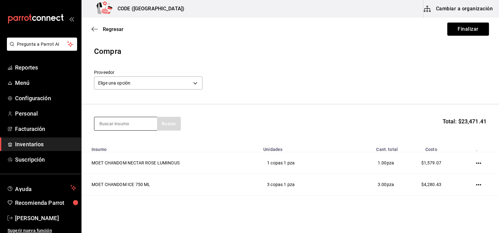
click at [123, 127] on input at bounding box center [125, 123] width 63 height 13
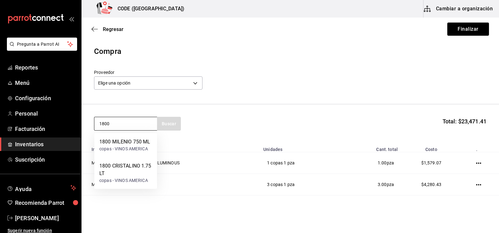
type input "1800"
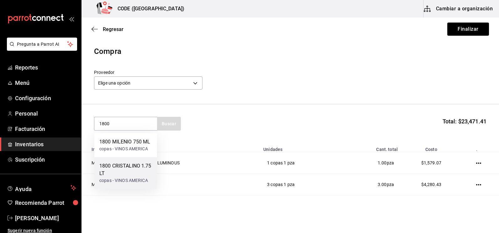
click at [120, 174] on div "1800 CRISTALINO 1.75 LT" at bounding box center [125, 169] width 53 height 15
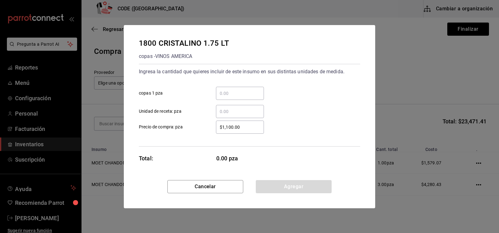
click at [230, 94] on input "​ copas 1 pza" at bounding box center [240, 94] width 48 height 8
type input "3"
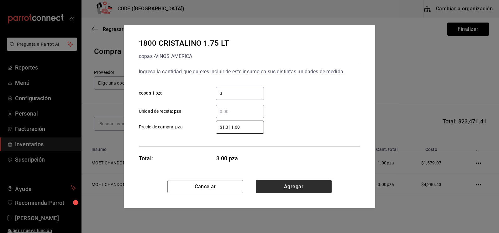
type input "$1,311.60"
click at [290, 189] on button "Agregar" at bounding box center [294, 186] width 76 height 13
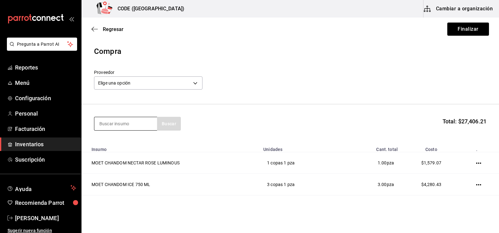
click at [129, 127] on input at bounding box center [125, 123] width 63 height 13
type input "[PERSON_NAME]"
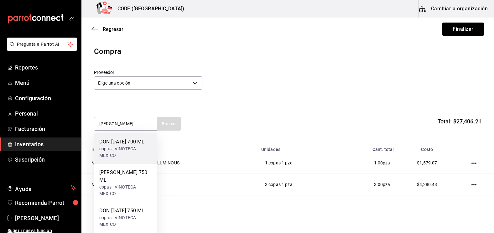
click at [135, 143] on div "DON [DATE] 700 ML" at bounding box center [125, 142] width 53 height 8
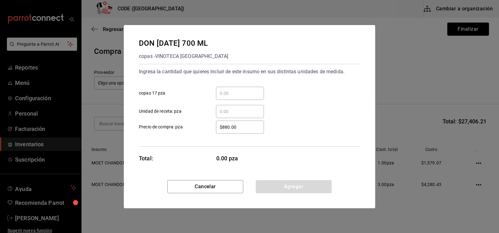
click at [233, 93] on input "​ copas 17 pza" at bounding box center [240, 94] width 48 height 8
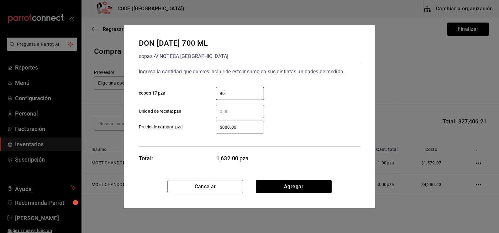
type input "9"
type input "48"
drag, startPoint x: 244, startPoint y: 128, endPoint x: 208, endPoint y: 125, distance: 35.5
click at [208, 125] on div "$880.00 ​" at bounding box center [235, 127] width 58 height 13
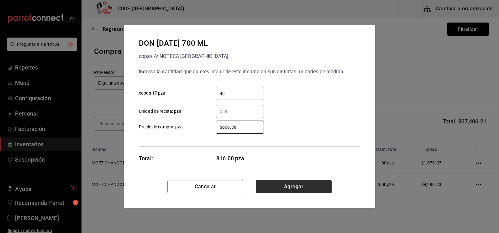
type input "$666.38"
click at [287, 189] on button "Agregar" at bounding box center [294, 186] width 76 height 13
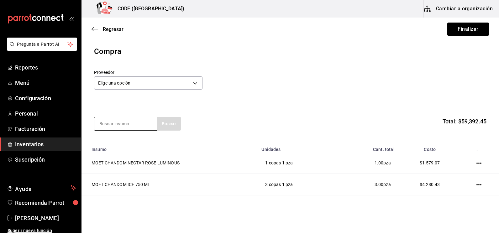
click at [133, 125] on input at bounding box center [125, 123] width 63 height 13
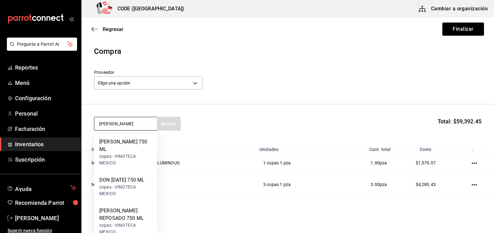
type input "[PERSON_NAME]"
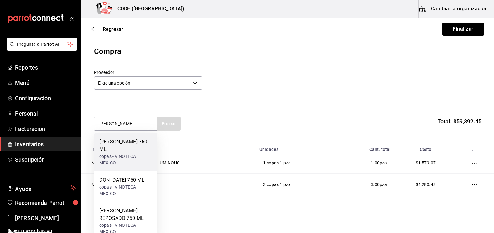
click at [131, 156] on div "copas - VINOTECA MEXICO" at bounding box center [125, 159] width 53 height 13
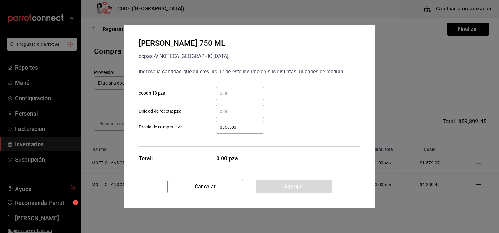
click at [238, 96] on input "​ copas 18 pza" at bounding box center [240, 94] width 48 height 8
type input "3"
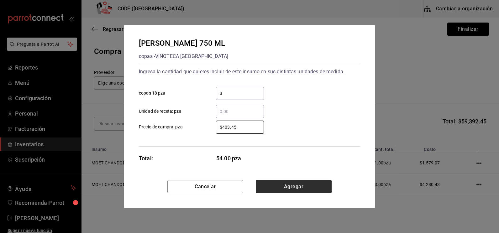
type input "$403.45"
click at [286, 186] on button "Agregar" at bounding box center [294, 186] width 76 height 13
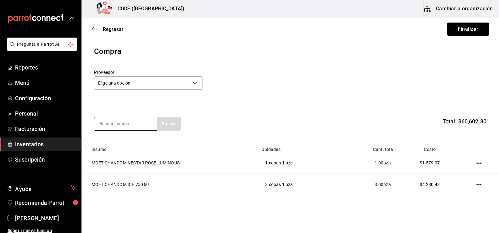
click at [131, 123] on input at bounding box center [125, 123] width 63 height 13
type input "[PERSON_NAME]"
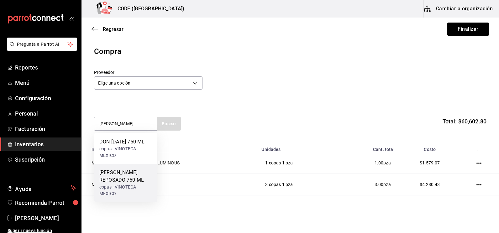
click at [116, 183] on div "[PERSON_NAME] REPOSADO 750 ML" at bounding box center [125, 176] width 53 height 15
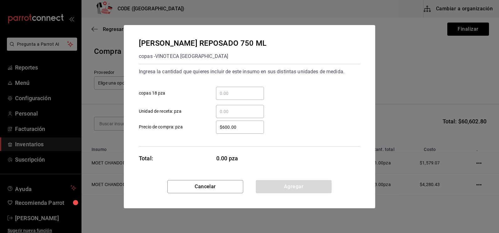
click at [227, 96] on input "​ copas 18 pza" at bounding box center [240, 94] width 48 height 8
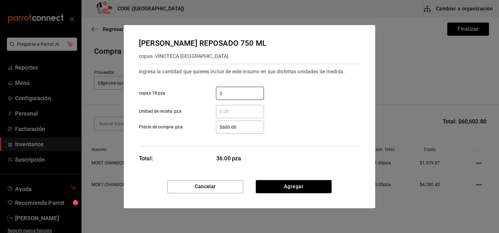
type input "2"
type input "$4"
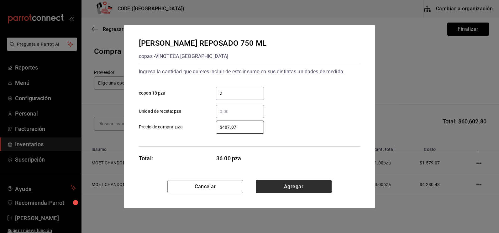
type input "$487.07"
click at [290, 188] on button "Agregar" at bounding box center [294, 186] width 76 height 13
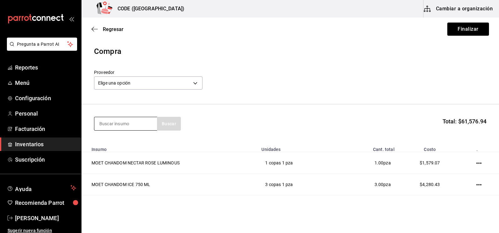
click at [135, 123] on input at bounding box center [125, 123] width 63 height 13
type input "DOBE"
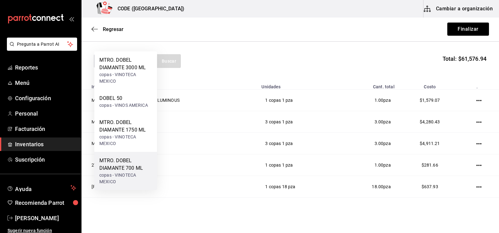
scroll to position [125, 0]
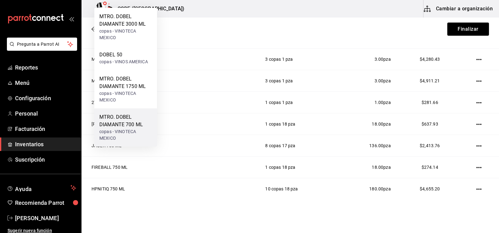
click at [117, 125] on div "MTRO. DOBEL DIAMANTE 700 ML" at bounding box center [125, 120] width 53 height 15
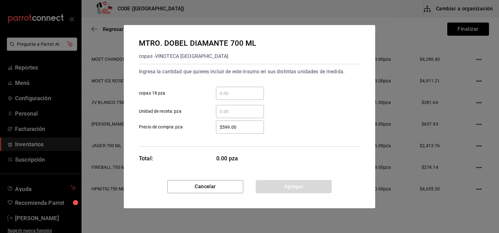
click at [231, 96] on input "​ copas 18 pza" at bounding box center [240, 94] width 48 height 8
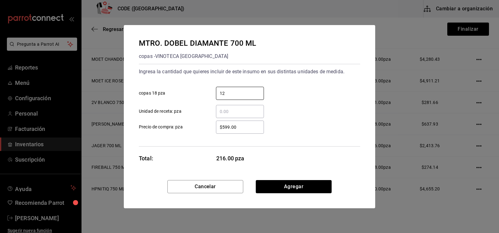
type input "12"
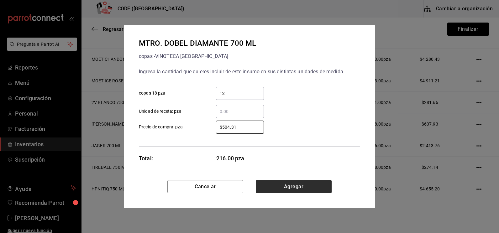
type input "$504.31"
click at [305, 184] on button "Agregar" at bounding box center [294, 186] width 76 height 13
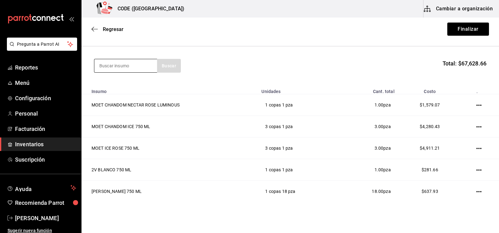
scroll to position [0, 0]
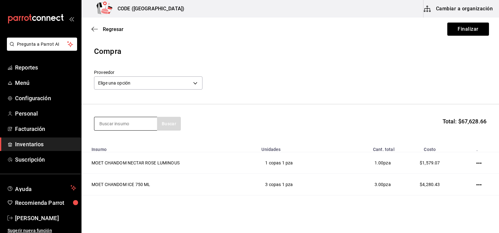
click at [133, 124] on input at bounding box center [125, 123] width 63 height 13
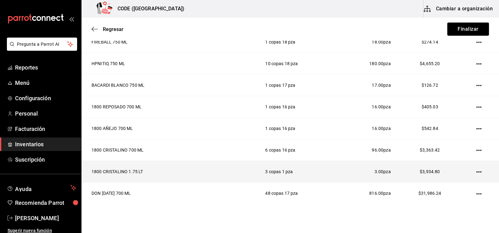
scroll to position [342, 0]
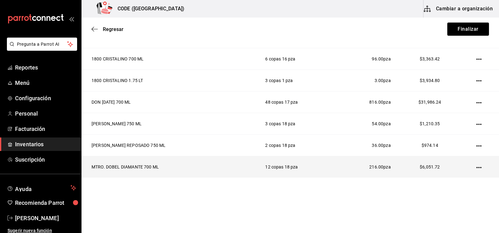
click at [476, 167] on icon "button" at bounding box center [478, 167] width 5 height 1
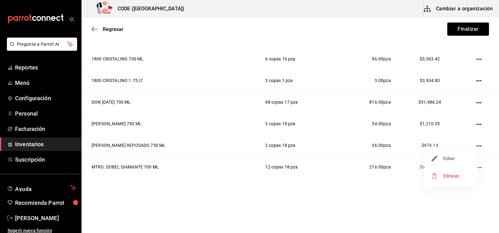
click at [448, 159] on span "Editar" at bounding box center [442, 159] width 23 height 8
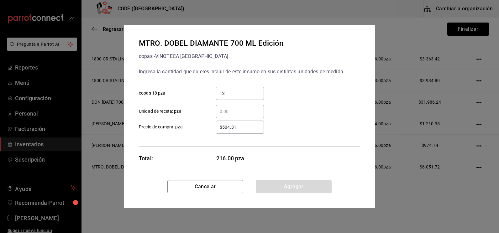
drag, startPoint x: 245, startPoint y: 92, endPoint x: 234, endPoint y: 90, distance: 11.7
click at [234, 90] on input "12" at bounding box center [240, 94] width 48 height 8
type input "1"
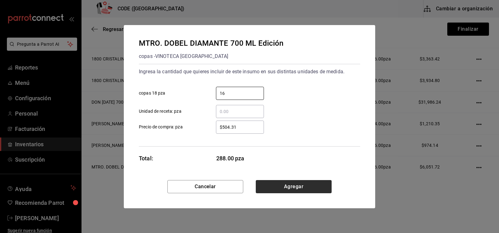
type input "16"
click at [300, 189] on button "Agregar" at bounding box center [294, 186] width 76 height 13
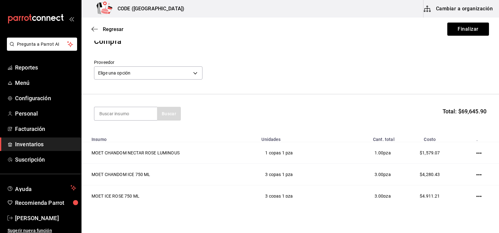
scroll to position [0, 0]
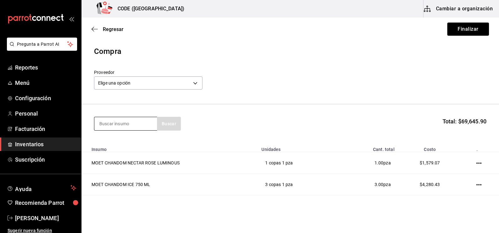
click at [127, 120] on input at bounding box center [125, 123] width 63 height 13
click at [127, 123] on input at bounding box center [125, 123] width 63 height 13
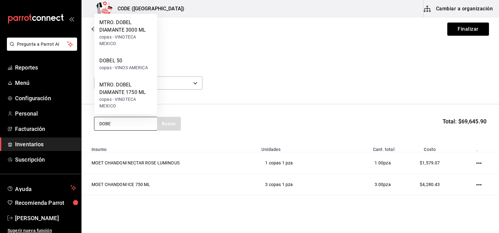
type input "DOBE"
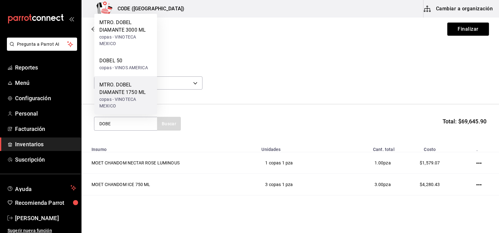
click at [121, 92] on div "MTRO. DOBEL DIAMANTE 1750 ML" at bounding box center [125, 88] width 53 height 15
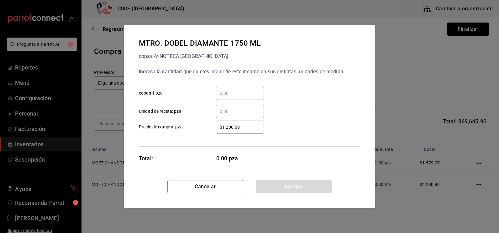
click at [227, 95] on input "​ copas 1 pza" at bounding box center [240, 94] width 48 height 8
type input "3"
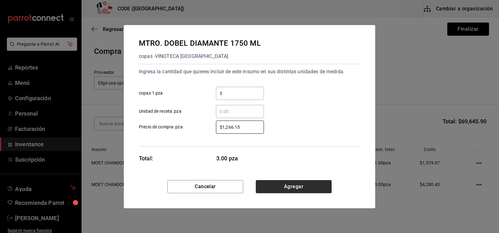
type input "$1,266.15"
click at [292, 188] on button "Agregar" at bounding box center [294, 186] width 76 height 13
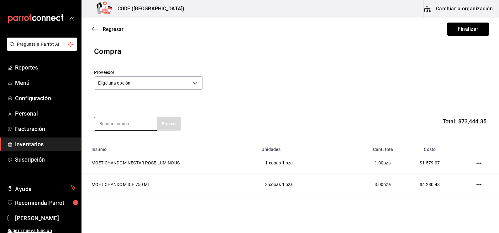
click at [116, 123] on input at bounding box center [125, 123] width 63 height 13
type input "D"
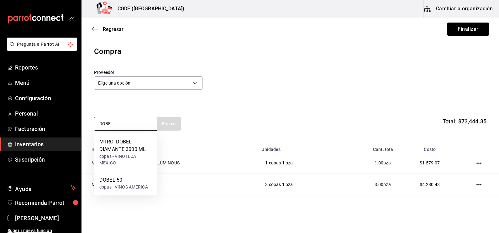
type input "DOBE"
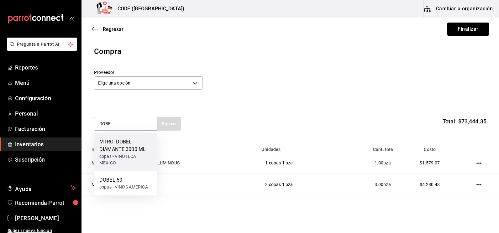
click at [121, 154] on div "copas - VINOTECA MEXICO" at bounding box center [125, 159] width 53 height 13
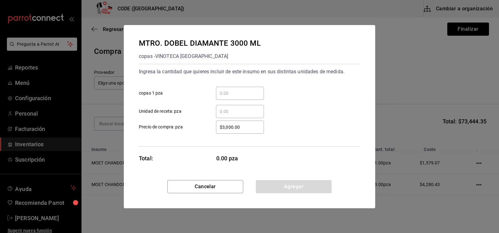
click at [234, 96] on input "​ copas 1 pza" at bounding box center [240, 94] width 48 height 8
type input "2"
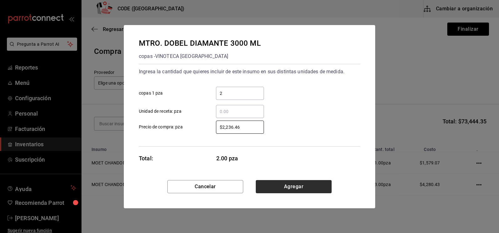
type input "$2,236.46"
click at [289, 184] on button "Agregar" at bounding box center [294, 186] width 76 height 13
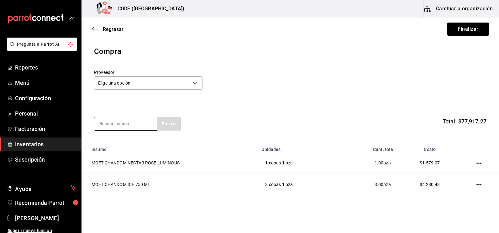
click at [98, 118] on input at bounding box center [125, 123] width 63 height 13
type input "DOBE"
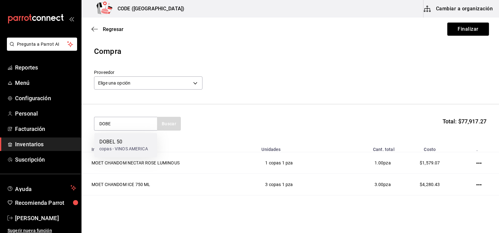
click at [115, 140] on div "DOBEL 50" at bounding box center [123, 142] width 49 height 8
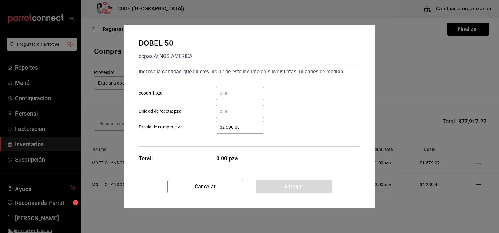
click at [226, 89] on div "​" at bounding box center [240, 93] width 48 height 13
click at [226, 90] on input "​ copas 1 pza" at bounding box center [240, 94] width 48 height 8
type input "1"
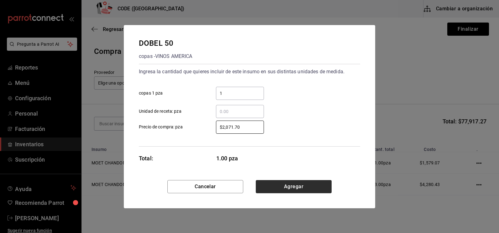
type input "$2,071.70"
click at [291, 188] on button "Agregar" at bounding box center [294, 186] width 76 height 13
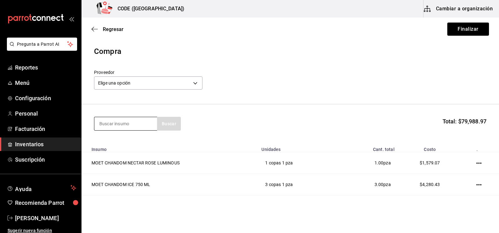
click at [133, 121] on input at bounding box center [125, 123] width 63 height 13
type input "CLASE AZ"
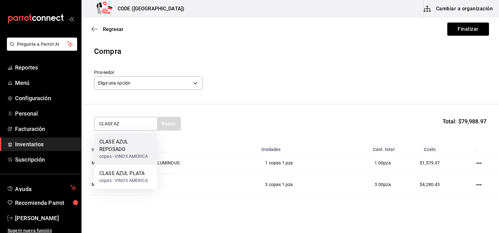
click at [127, 145] on div "CLASE AZUL REPOSADO" at bounding box center [125, 145] width 53 height 15
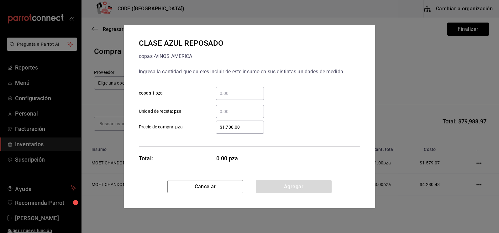
click at [240, 95] on input "​ copas 1 pza" at bounding box center [240, 94] width 48 height 8
type input "3"
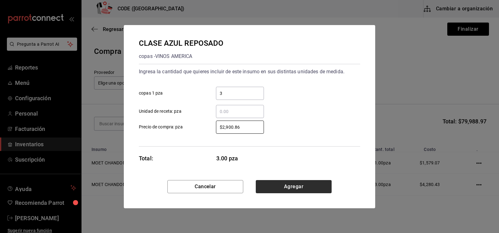
type input "$2,900.86"
click at [295, 186] on button "Agregar" at bounding box center [294, 186] width 76 height 13
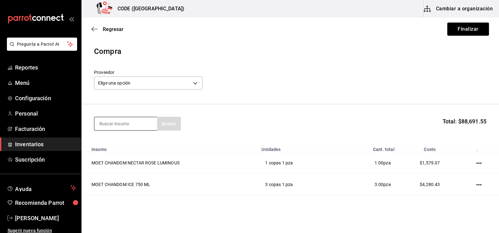
click at [123, 125] on input at bounding box center [125, 123] width 63 height 13
type input "HERR"
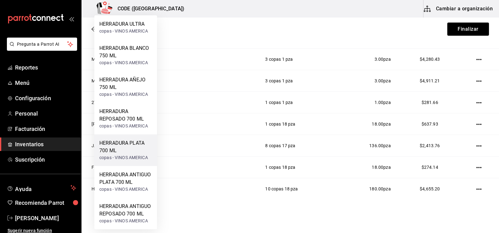
scroll to position [94, 0]
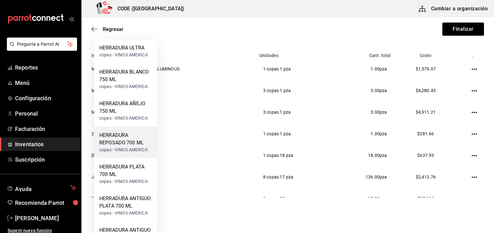
click at [116, 144] on div "HERRADURA REPOSADO 700 ML" at bounding box center [125, 139] width 53 height 15
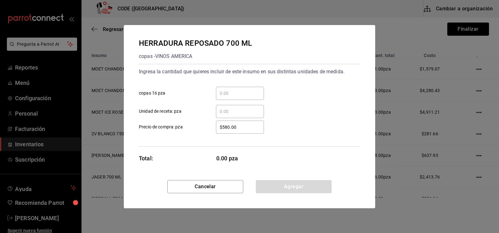
click at [225, 96] on input "​ copas 16 pza" at bounding box center [240, 94] width 48 height 8
type input "1"
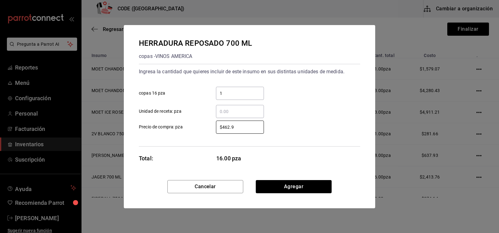
type input "$462.93"
click at [284, 187] on button "Agregar" at bounding box center [294, 186] width 76 height 13
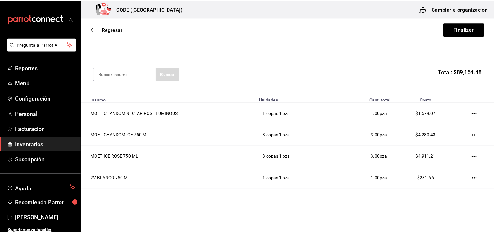
scroll to position [12, 0]
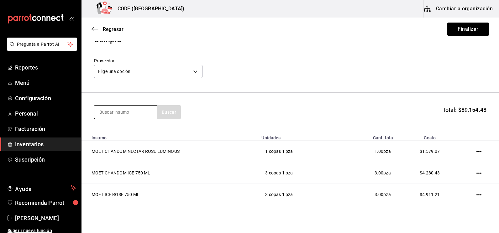
click at [118, 109] on input at bounding box center [125, 112] width 63 height 13
type input "HERR"
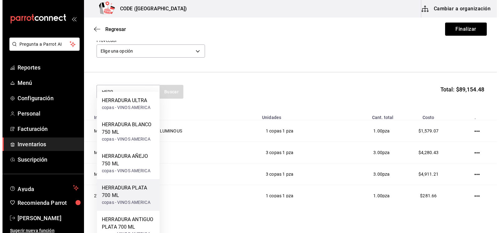
scroll to position [43, 0]
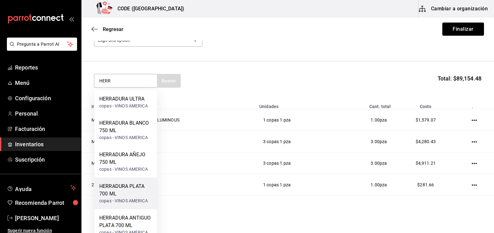
click at [121, 187] on div "HERRADURA PLATA 700 ML" at bounding box center [125, 190] width 53 height 15
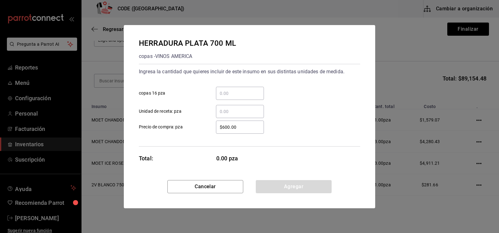
click at [225, 93] on input "​ copas 16 pza" at bounding box center [240, 94] width 48 height 8
type input "4"
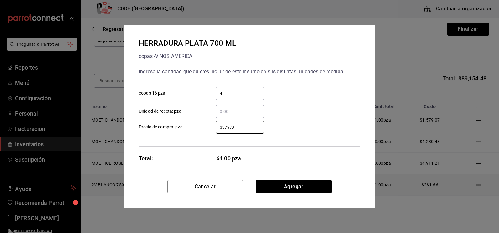
type input "$379.31"
click at [300, 186] on button "Agregar" at bounding box center [294, 186] width 76 height 13
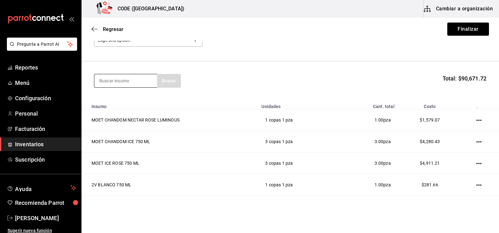
click at [129, 83] on input at bounding box center [125, 80] width 63 height 13
type input "ETER"
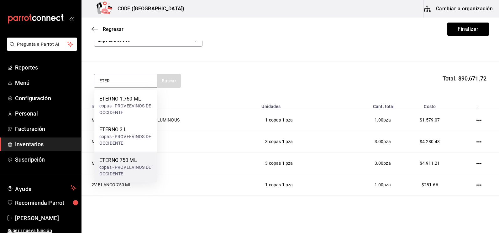
click at [123, 157] on div "ETERNO 750 ML" at bounding box center [125, 161] width 53 height 8
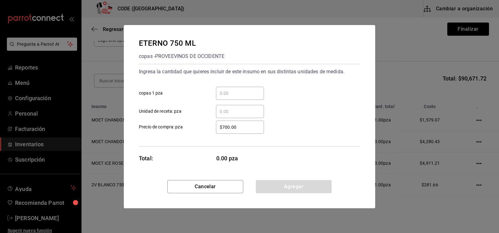
click at [227, 92] on input "​ copas 1 pza" at bounding box center [240, 94] width 48 height 8
type input "1"
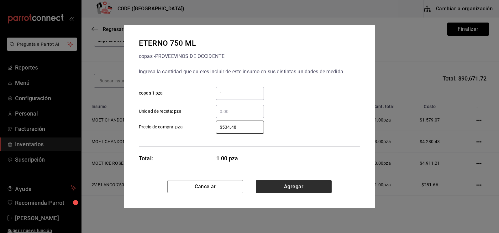
type input "$534.48"
click at [294, 188] on button "Agregar" at bounding box center [294, 186] width 76 height 13
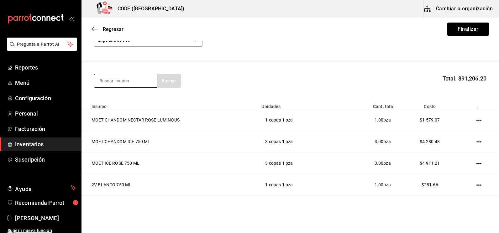
click at [117, 84] on input at bounding box center [125, 80] width 63 height 13
type input "RED B"
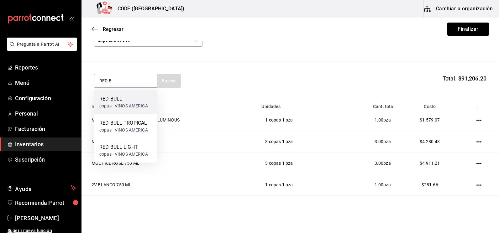
click at [121, 97] on div "RED BULL" at bounding box center [123, 99] width 49 height 8
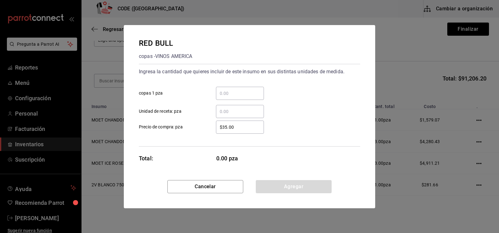
click at [230, 97] on div "​" at bounding box center [240, 93] width 48 height 13
click at [230, 97] on input "​ copas 1 pza" at bounding box center [240, 94] width 48 height 8
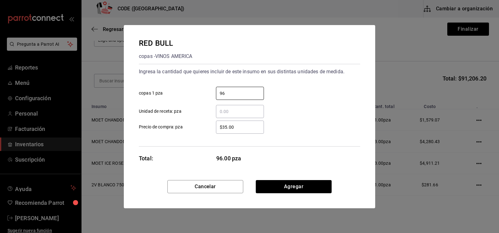
type input "96"
drag, startPoint x: 247, startPoint y: 129, endPoint x: 197, endPoint y: 125, distance: 49.9
click at [200, 125] on label "$35.00 ​ Precio de compra: pza" at bounding box center [201, 127] width 125 height 13
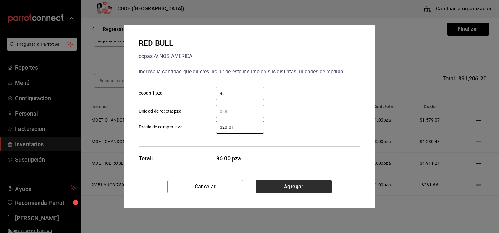
type input "$28.01"
click at [291, 187] on button "Agregar" at bounding box center [294, 186] width 76 height 13
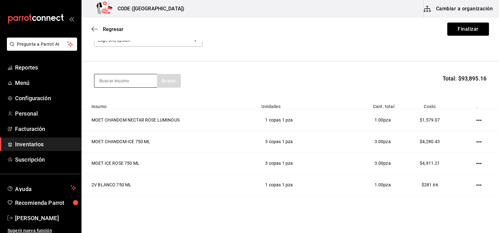
click at [123, 85] on input at bounding box center [125, 80] width 63 height 13
type input "CIROC"
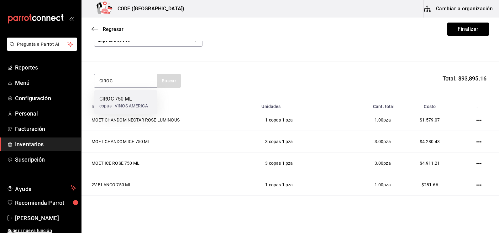
click at [120, 100] on div "CIROC 750 ML" at bounding box center [123, 99] width 49 height 8
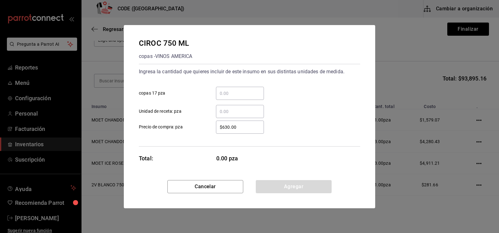
click at [236, 92] on input "​ copas 17 pza" at bounding box center [240, 94] width 48 height 8
type input "2"
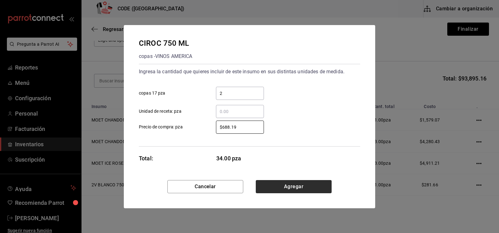
type input "$688.19"
click at [299, 186] on button "Agregar" at bounding box center [294, 186] width 76 height 13
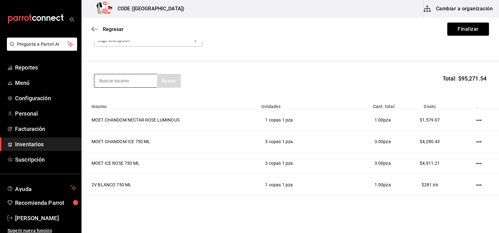
click at [130, 84] on input at bounding box center [125, 80] width 63 height 13
drag, startPoint x: 119, startPoint y: 85, endPoint x: 91, endPoint y: 83, distance: 27.9
click at [91, 83] on section "RASB Buscar Total: $95,271.54" at bounding box center [289, 80] width 417 height 39
type input "ABSOL"
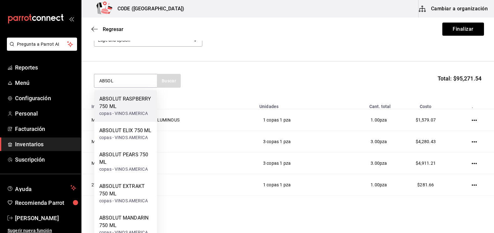
click at [114, 98] on div "ABSOLUT RASPBERRY 750 ML" at bounding box center [125, 102] width 53 height 15
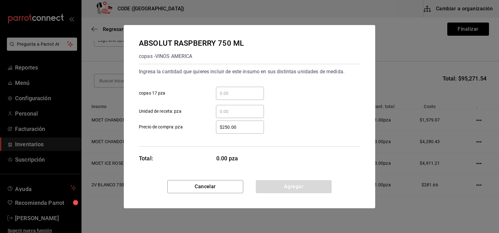
click at [227, 95] on input "​ copas 17 pza" at bounding box center [240, 94] width 48 height 8
type input "1"
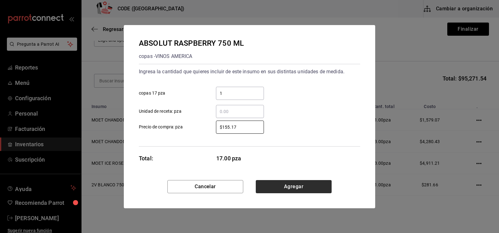
type input "$155.17"
click at [281, 183] on button "Agregar" at bounding box center [294, 186] width 76 height 13
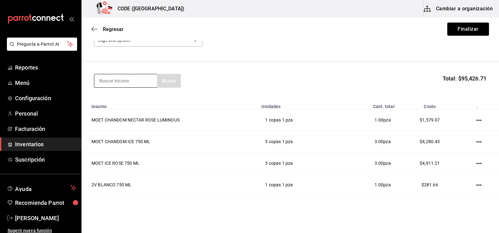
click at [115, 80] on input at bounding box center [125, 80] width 63 height 13
type input "[PERSON_NAME]"
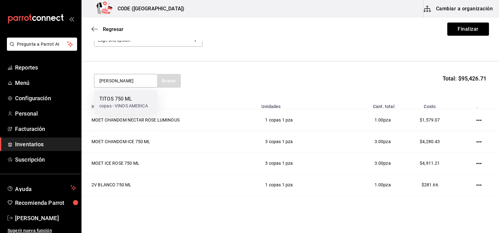
click at [124, 96] on div "TITOS 750 ML" at bounding box center [123, 99] width 49 height 8
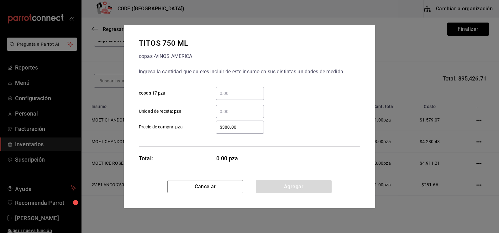
click at [233, 94] on input "​ copas 17 pza" at bounding box center [240, 94] width 48 height 8
type input "2"
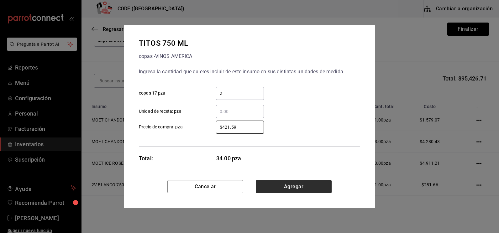
type input "$421.59"
click at [295, 189] on button "Agregar" at bounding box center [294, 186] width 76 height 13
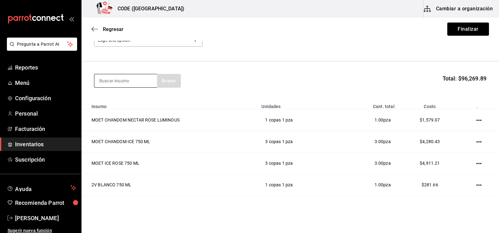
click at [127, 81] on input at bounding box center [125, 80] width 63 height 13
type input "BLACK"
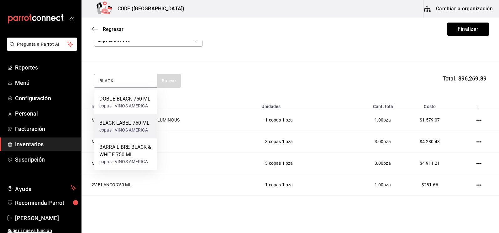
click at [125, 126] on div "BLACK LABEL 750 ML" at bounding box center [124, 123] width 50 height 8
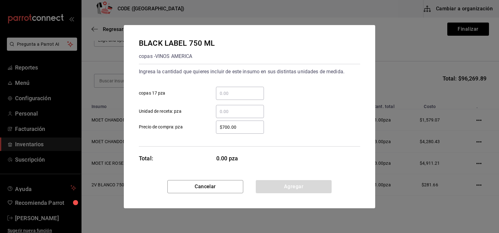
click at [230, 93] on input "​ copas 17 pza" at bounding box center [240, 94] width 48 height 8
type input "4"
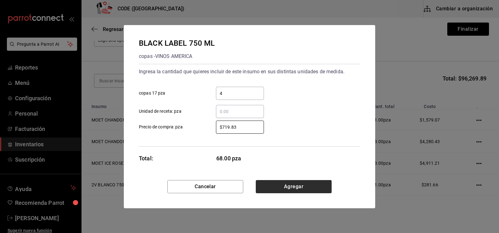
type input "$719.83"
click at [282, 189] on button "Agregar" at bounding box center [294, 186] width 76 height 13
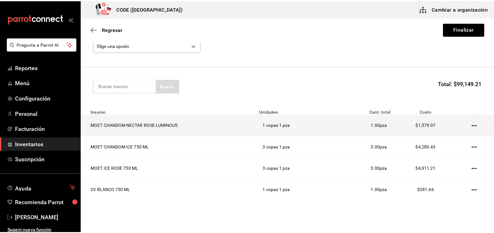
scroll to position [0, 0]
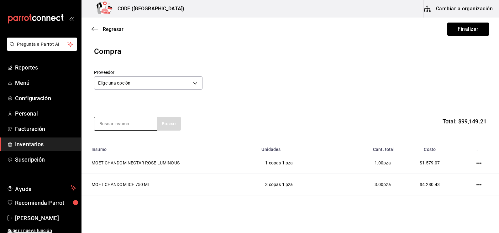
click at [116, 121] on input at bounding box center [125, 123] width 63 height 13
type input "BUCH"
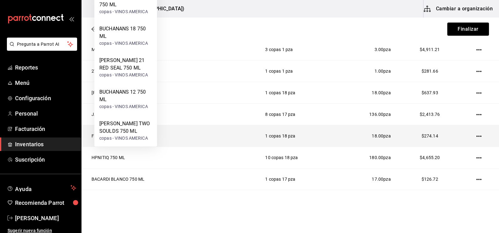
scroll to position [94, 0]
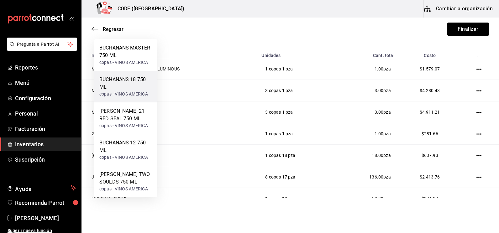
click at [127, 90] on div "BUCHANANS 18 750 ML" at bounding box center [125, 83] width 53 height 15
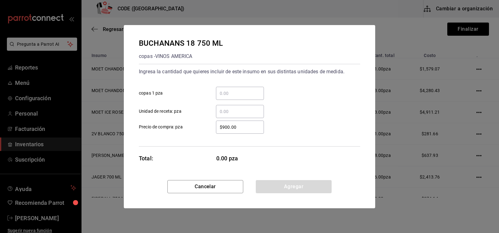
click at [232, 95] on input "​ copas 1 pza" at bounding box center [240, 94] width 48 height 8
type input "3"
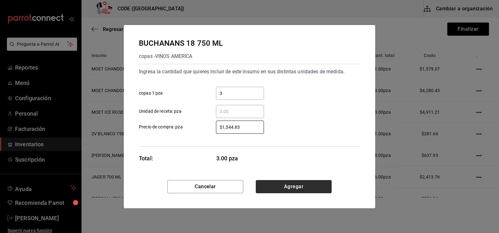
type input "$1,544.83"
click at [281, 186] on button "Agregar" at bounding box center [294, 186] width 76 height 13
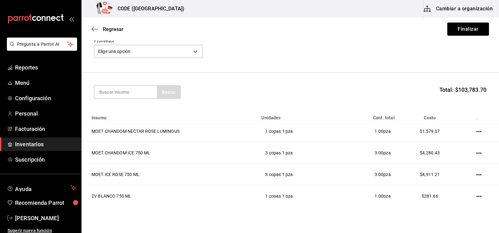
scroll to position [0, 0]
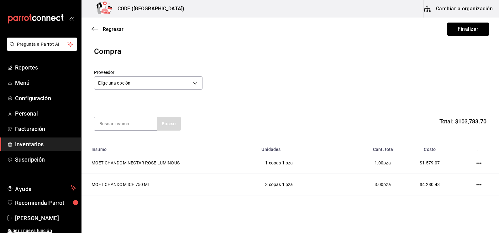
click at [201, 76] on div "Elige una opción default" at bounding box center [148, 82] width 108 height 17
click at [219, 89] on div "Proveedor Elige una opción default" at bounding box center [290, 81] width 392 height 22
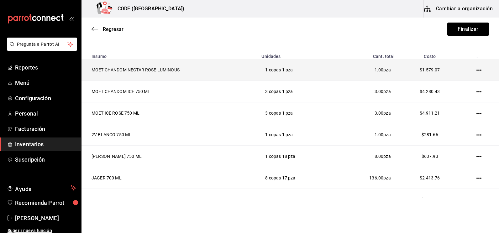
scroll to position [63, 0]
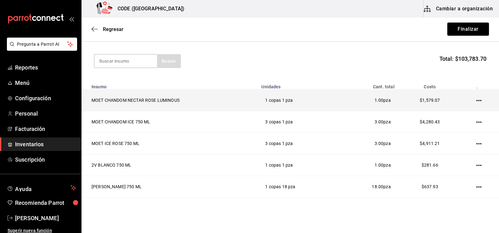
click at [159, 98] on td "MOET CHANDOM NECTAR ROSE LUMINOUS" at bounding box center [169, 101] width 176 height 22
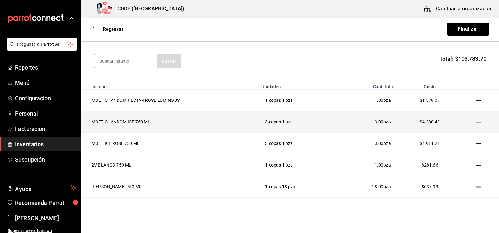
click at [156, 118] on td "MOET CHANDOM ICE 750 ML" at bounding box center [169, 122] width 176 height 22
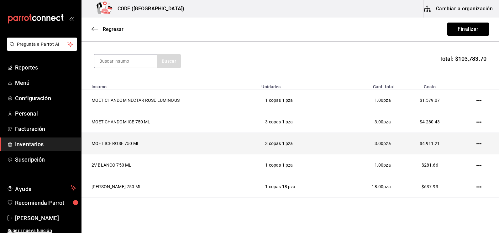
click at [143, 139] on td "MOET ICE ROSE 750 ML" at bounding box center [169, 144] width 176 height 22
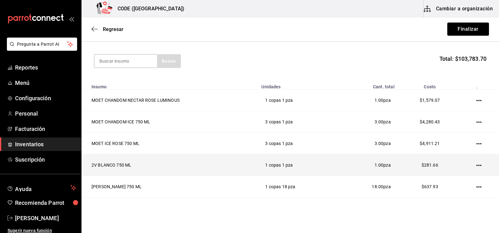
click at [123, 167] on td "2V BLANCO 750 ML" at bounding box center [169, 165] width 176 height 22
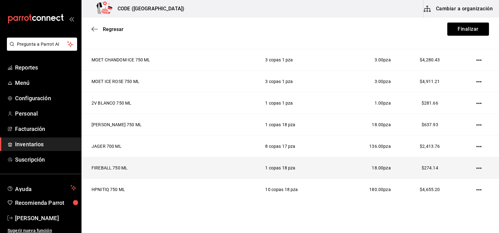
scroll to position [125, 0]
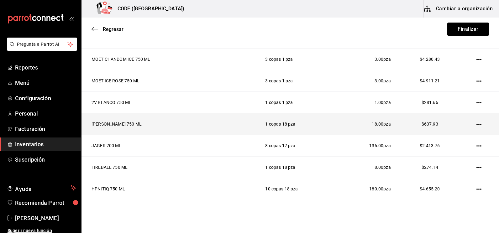
click at [139, 127] on td "[PERSON_NAME] 750 ML" at bounding box center [169, 124] width 176 height 22
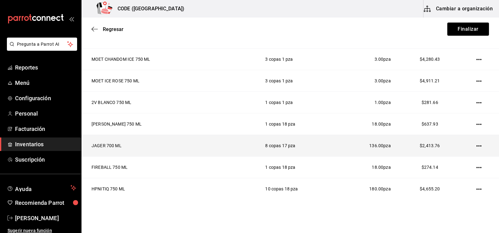
click at [149, 148] on td "JAGER 700 ML" at bounding box center [169, 146] width 176 height 22
click at [178, 152] on td "JAGER 700 ML" at bounding box center [169, 146] width 176 height 22
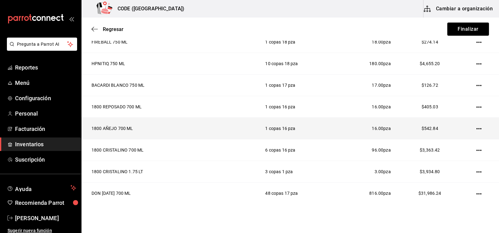
scroll to position [282, 0]
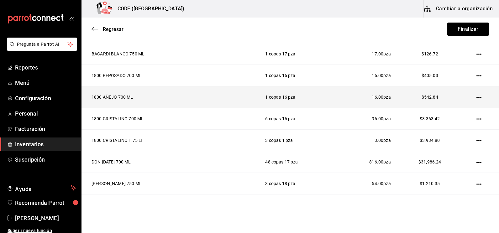
click at [476, 97] on icon "button" at bounding box center [478, 97] width 5 height 5
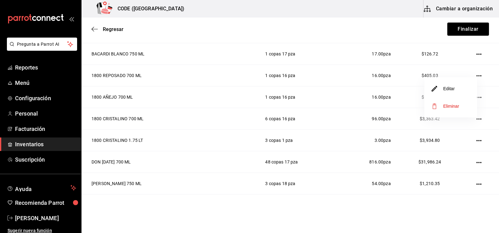
click at [449, 92] on li "Editar" at bounding box center [450, 89] width 53 height 18
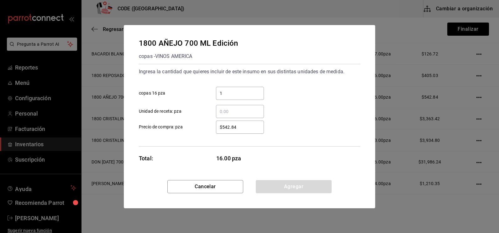
drag, startPoint x: 243, startPoint y: 91, endPoint x: 212, endPoint y: 90, distance: 31.3
click at [212, 90] on div "1 ​" at bounding box center [235, 93] width 58 height 13
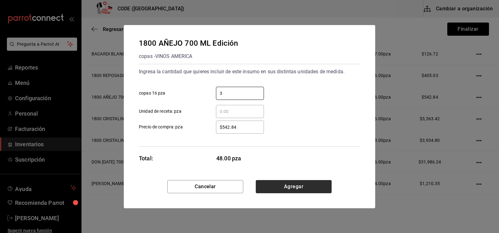
type input "3"
click at [296, 185] on button "Agregar" at bounding box center [294, 186] width 76 height 13
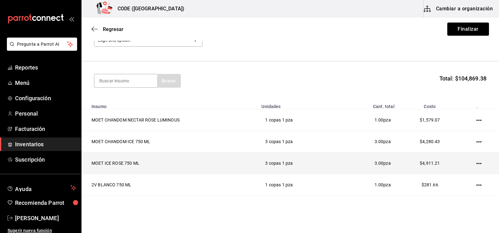
scroll to position [0, 0]
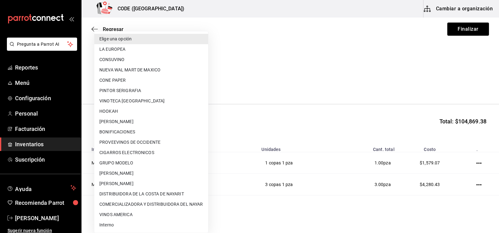
click at [180, 83] on body "Pregunta a Parrot AI Reportes Menú Configuración Personal Facturación Inventari…" at bounding box center [249, 99] width 499 height 198
click at [115, 60] on li "CONSUVINO" at bounding box center [151, 59] width 114 height 10
type input "b972b70e-2e48-4d3d-9d2f-4854505d9fb0"
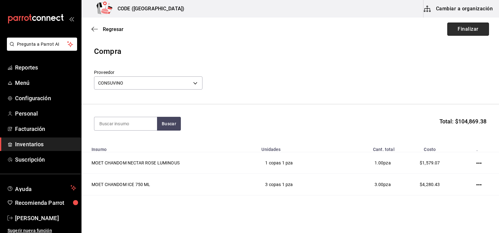
click at [468, 31] on button "Finalizar" at bounding box center [468, 29] width 42 height 13
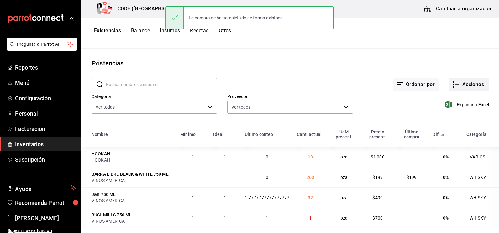
click at [452, 87] on icon "button" at bounding box center [456, 85] width 8 height 8
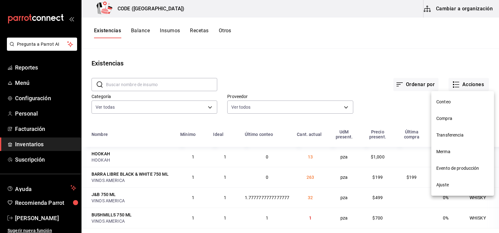
click at [446, 120] on span "Compra" at bounding box center [462, 118] width 53 height 7
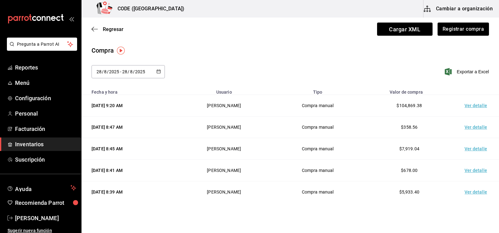
click at [467, 106] on td "Ver detalle" at bounding box center [477, 106] width 44 height 22
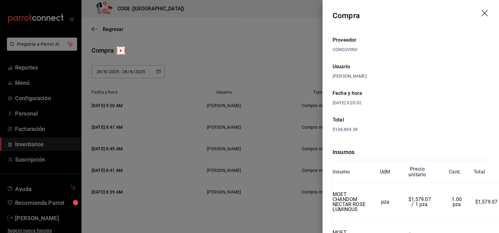
click at [407, 128] on div "$104,869.38" at bounding box center [410, 129] width 156 height 7
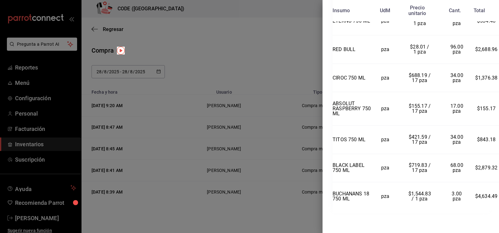
scroll to position [928, 0]
click at [282, 210] on div at bounding box center [249, 116] width 499 height 233
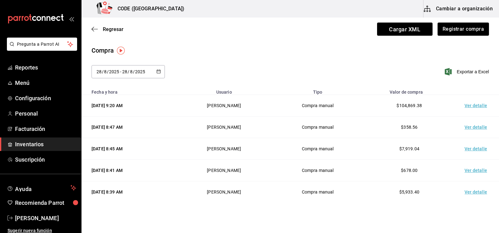
click at [378, 64] on div "Compra [DATE] [DATE] - [DATE] [DATE] Exportar a Excel" at bounding box center [289, 66] width 417 height 40
click at [461, 32] on button "Registrar compra" at bounding box center [463, 29] width 52 height 13
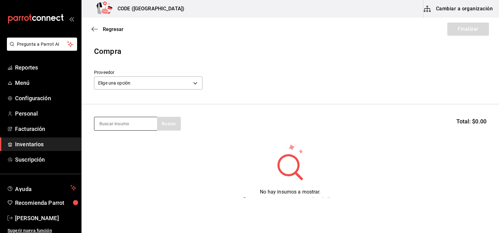
click at [146, 128] on input at bounding box center [125, 123] width 63 height 13
type input "s"
type input "smir"
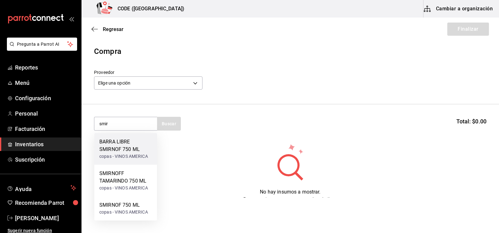
click at [120, 150] on div "BARRA LIBRE SMIRNOF 750 ML" at bounding box center [125, 145] width 53 height 15
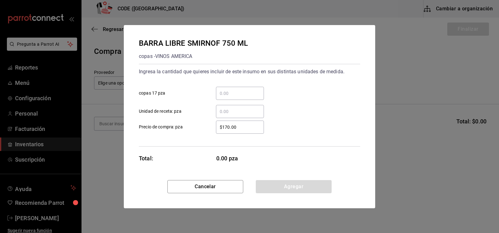
click at [231, 93] on input "​ copas 17 pza" at bounding box center [240, 94] width 48 height 8
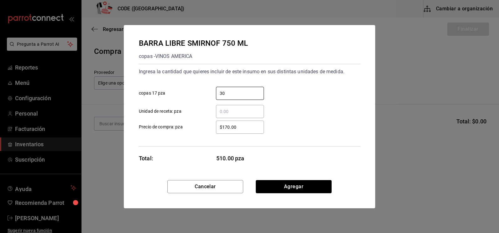
type input "30"
drag, startPoint x: 240, startPoint y: 130, endPoint x: 203, endPoint y: 123, distance: 38.1
click at [202, 127] on label "$170.00 ​ Precio de compra: pza" at bounding box center [201, 127] width 125 height 13
type input "$160.34"
click at [264, 189] on button "Agregar" at bounding box center [294, 186] width 76 height 13
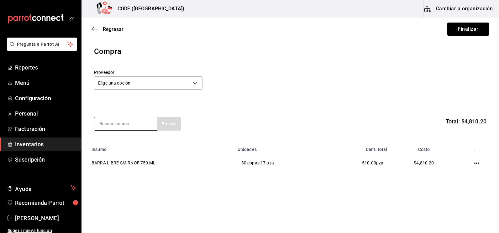
click at [134, 130] on div at bounding box center [125, 124] width 63 height 14
type input "CUERVO"
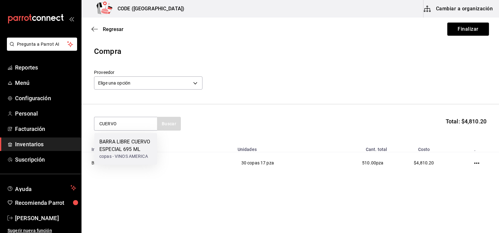
click at [133, 144] on div "BARRA LIBRE CUERVO ESPECIAL 695 ML" at bounding box center [125, 145] width 53 height 15
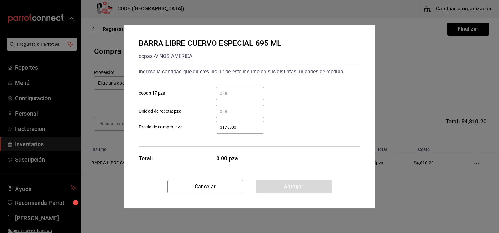
click at [232, 93] on input "​ copas 17 pza" at bounding box center [240, 94] width 48 height 8
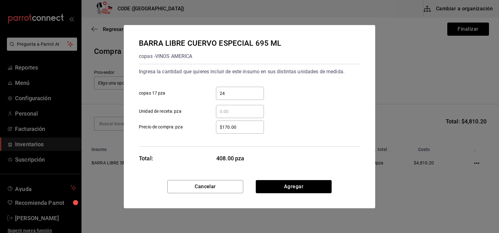
type input "24"
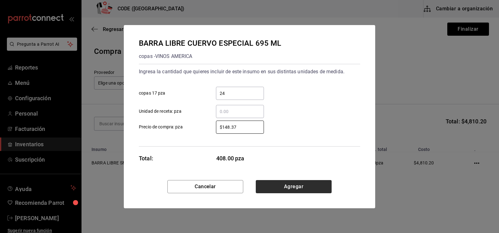
type input "$148.37"
click at [284, 186] on button "Agregar" at bounding box center [294, 186] width 76 height 13
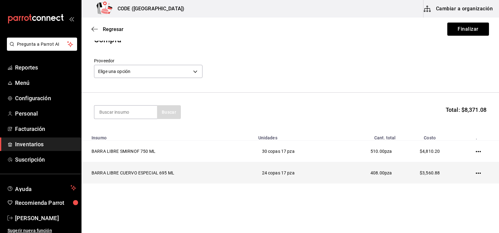
scroll to position [18, 0]
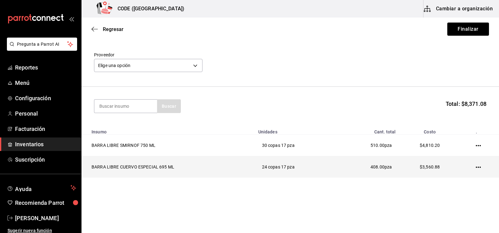
click at [475, 169] on icon "button" at bounding box center [477, 167] width 5 height 5
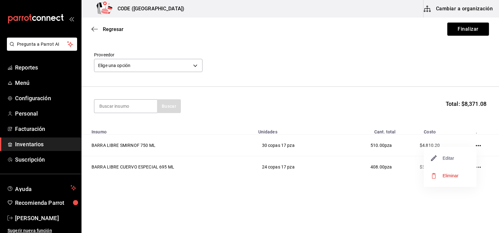
click at [450, 161] on span "Editar" at bounding box center [442, 158] width 23 height 8
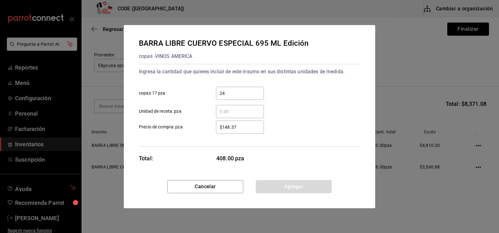
click at [247, 127] on input "$148.37" at bounding box center [240, 127] width 48 height 8
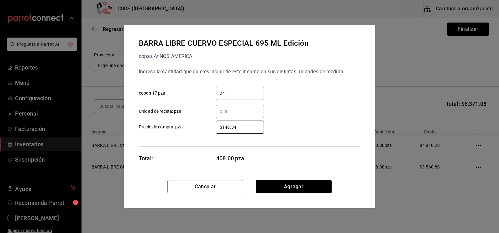
type input "$148.34"
click at [313, 186] on button "Agregar" at bounding box center [294, 186] width 76 height 13
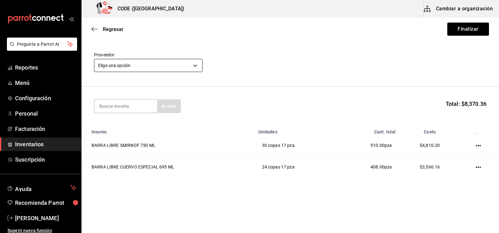
click at [179, 65] on body "Pregunta a Parrot AI Reportes Menú Configuración Personal Facturación Inventari…" at bounding box center [249, 99] width 499 height 198
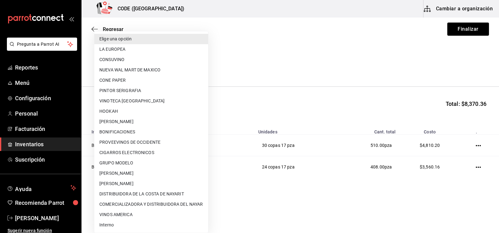
click at [130, 61] on li "CONSUVINO" at bounding box center [151, 59] width 114 height 10
type input "b972b70e-2e48-4d3d-9d2f-4854505d9fb0"
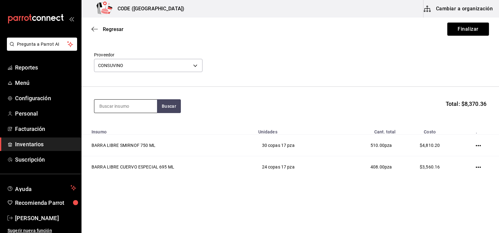
click at [119, 106] on input at bounding box center [125, 106] width 63 height 13
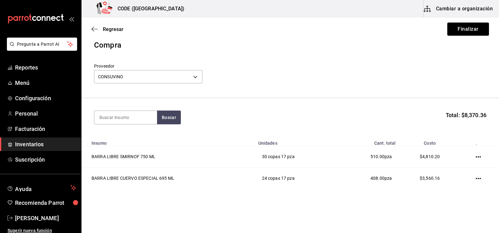
scroll to position [0, 0]
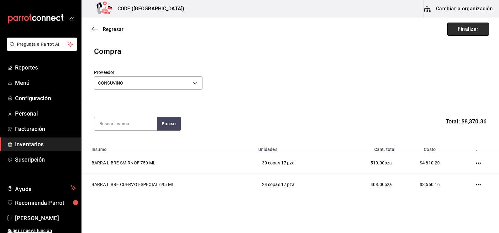
click at [460, 29] on button "Finalizar" at bounding box center [468, 29] width 42 height 13
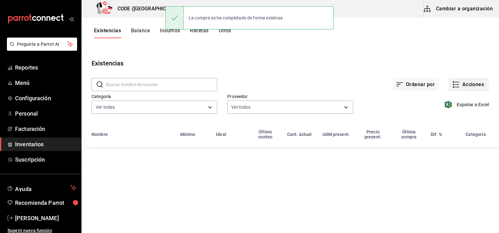
click at [457, 85] on icon "button" at bounding box center [456, 85] width 4 height 0
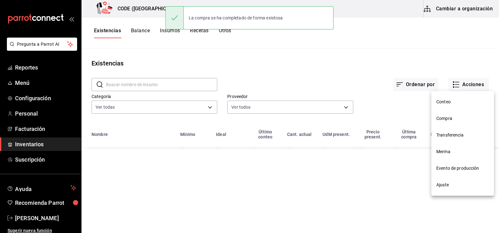
click at [450, 120] on span "Compra" at bounding box center [462, 118] width 53 height 7
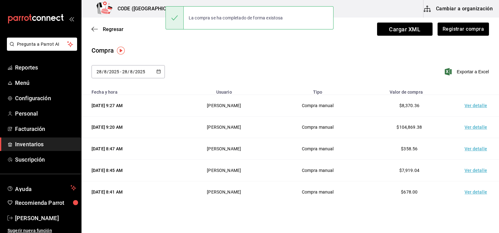
click at [464, 105] on td "Ver detalle" at bounding box center [477, 106] width 44 height 22
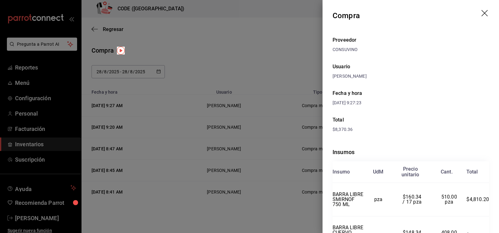
click at [442, 104] on div "Fecha y hora [DATE] 9:27:23" at bounding box center [410, 98] width 156 height 27
click at [440, 112] on div "Proveedor CONSUVINO Usuario [PERSON_NAME] y hora [DATE] 9:27:23 Total $8,370.36…" at bounding box center [410, 153] width 176 height 245
click at [246, 63] on div at bounding box center [249, 116] width 499 height 233
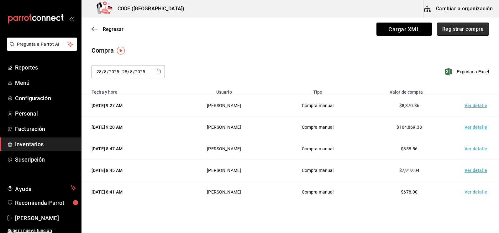
click at [467, 28] on button "Registrar compra" at bounding box center [463, 29] width 52 height 13
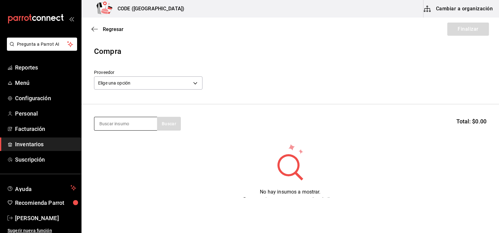
click at [132, 125] on input at bounding box center [125, 123] width 63 height 13
type input "E"
type input "CERE"
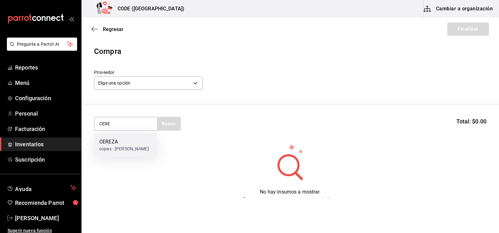
click at [114, 152] on div "copas - [PERSON_NAME]" at bounding box center [123, 149] width 49 height 7
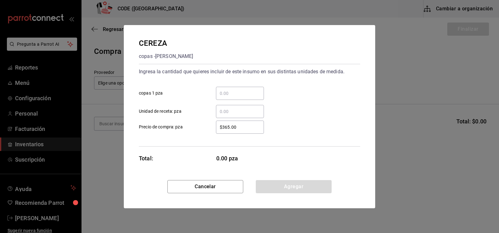
click at [238, 96] on input "​ copas 1 pza" at bounding box center [240, 94] width 48 height 8
type input "2"
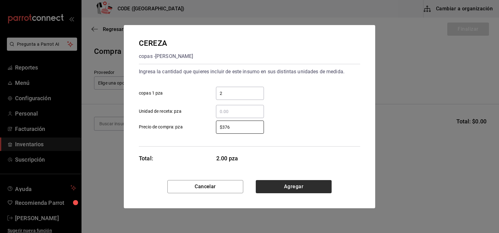
type input "$376"
click at [287, 189] on button "Agregar" at bounding box center [294, 186] width 76 height 13
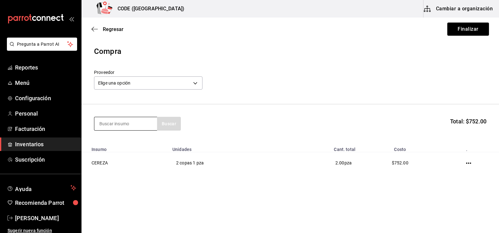
click at [138, 121] on input at bounding box center [125, 123] width 63 height 13
type input "CALAHU"
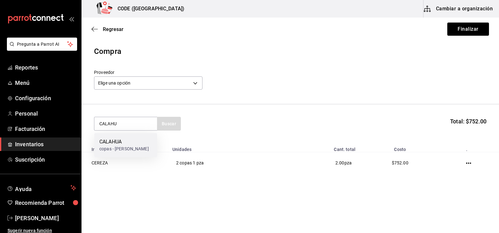
click at [125, 144] on div "CALAHUA" at bounding box center [123, 142] width 49 height 8
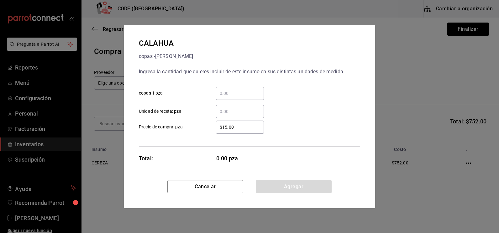
click at [240, 110] on input "​ Unidad de receta: pza" at bounding box center [240, 112] width 48 height 8
type input "2"
click at [231, 95] on input "​ copas 1 pza" at bounding box center [240, 94] width 48 height 8
type input "2"
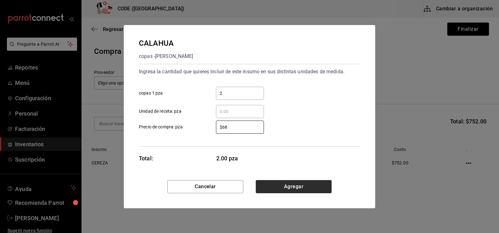
type input "$68"
click at [291, 187] on button "Agregar" at bounding box center [294, 186] width 76 height 13
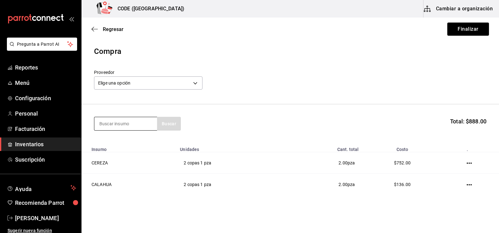
click at [129, 125] on input at bounding box center [125, 123] width 63 height 13
type input "CLAV"
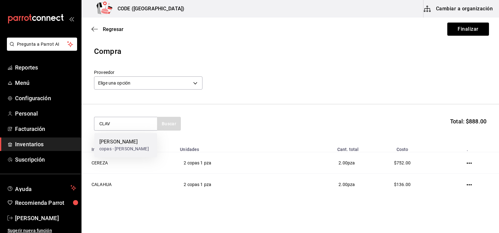
click at [129, 141] on div "[PERSON_NAME]" at bounding box center [123, 142] width 49 height 8
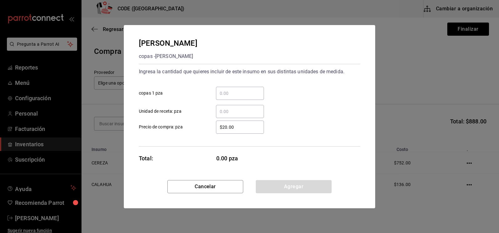
click at [231, 95] on input "​ copas 1 pza" at bounding box center [240, 94] width 48 height 8
type input "2"
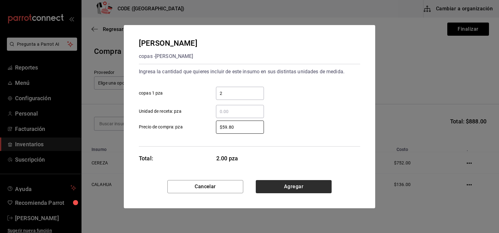
type input "$59.80"
click at [304, 183] on button "Agregar" at bounding box center [294, 186] width 76 height 13
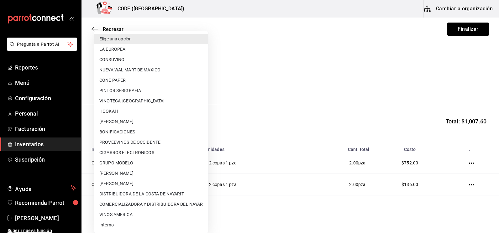
click at [187, 82] on body "Pregunta a Parrot AI Reportes Menú Configuración Personal Facturación Inventari…" at bounding box center [249, 99] width 499 height 198
click at [134, 186] on li "[PERSON_NAME]" at bounding box center [151, 183] width 114 height 10
type input "59d09d39-cd79-4411-9dc0-5b569e409153"
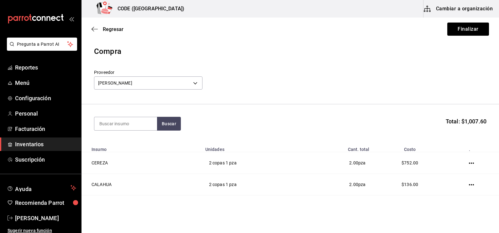
click at [340, 71] on div "Proveedor [PERSON_NAME] 59d09d39-cd79-4411-9dc0-5b569e409153" at bounding box center [290, 81] width 392 height 22
click at [452, 29] on button "Finalizar" at bounding box center [468, 29] width 42 height 13
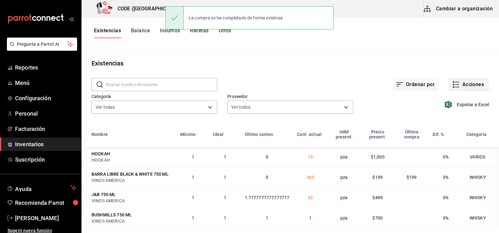
click at [463, 85] on button "Acciones" at bounding box center [468, 84] width 40 height 13
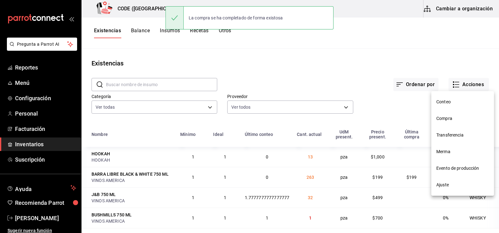
click at [445, 123] on li "Compra" at bounding box center [462, 118] width 63 height 17
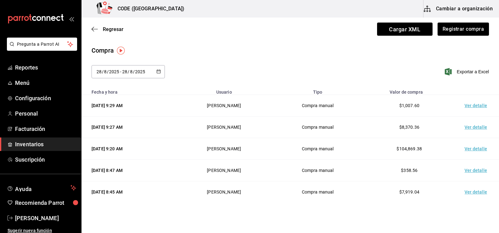
click at [468, 106] on td "Ver detalle" at bounding box center [477, 106] width 44 height 22
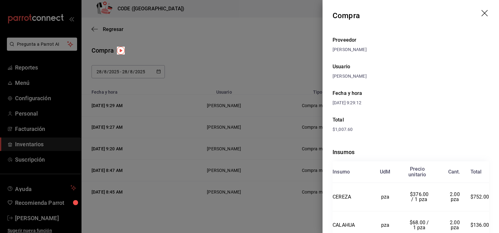
click at [413, 123] on div "Total" at bounding box center [410, 120] width 156 height 8
click at [279, 54] on div at bounding box center [249, 116] width 499 height 233
